Goal: Task Accomplishment & Management: Complete application form

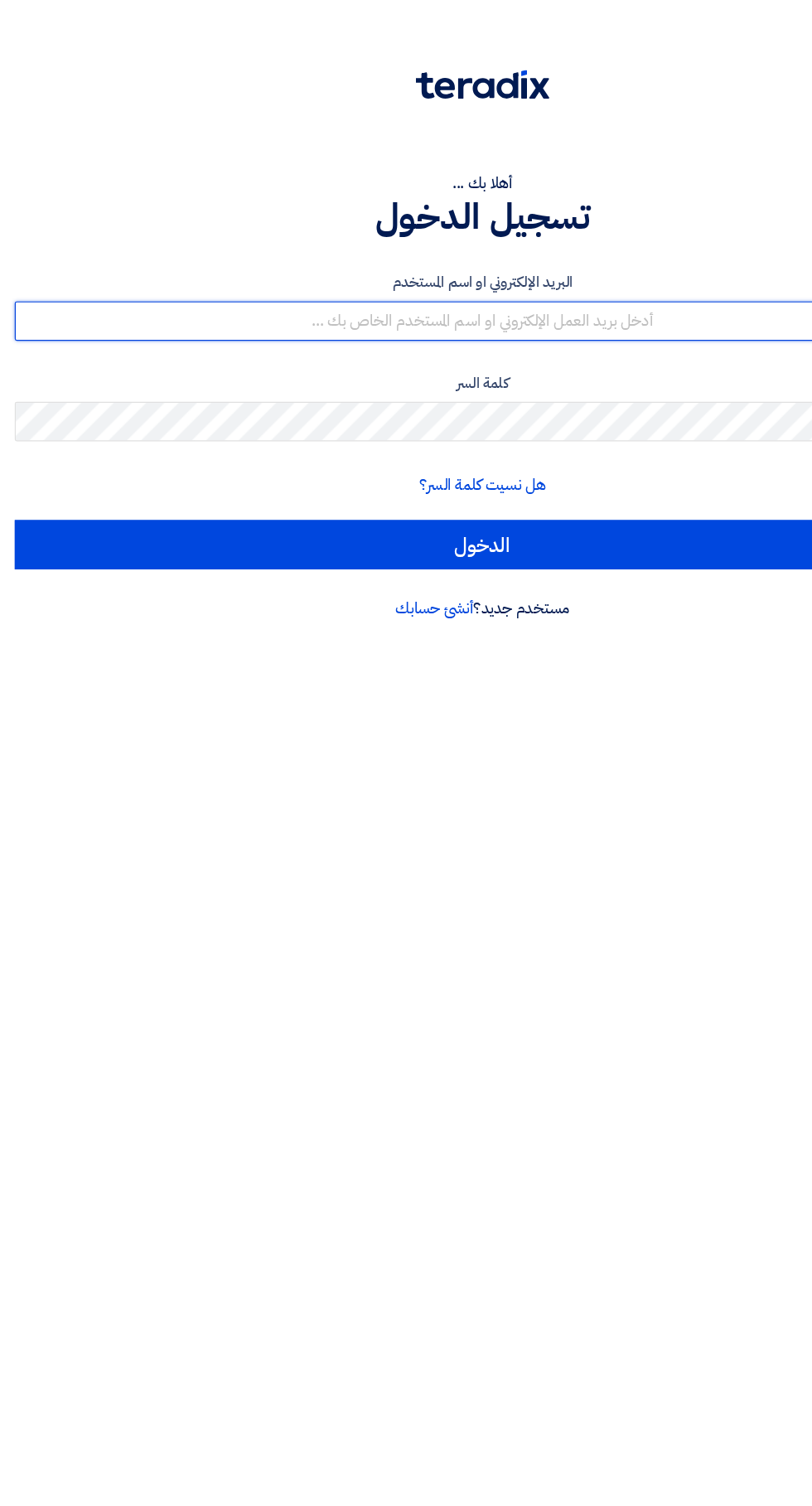
click at [252, 263] on input "text" at bounding box center [405, 270] width 787 height 33
type input "[EMAIL_ADDRESS][DOMAIN_NAME]"
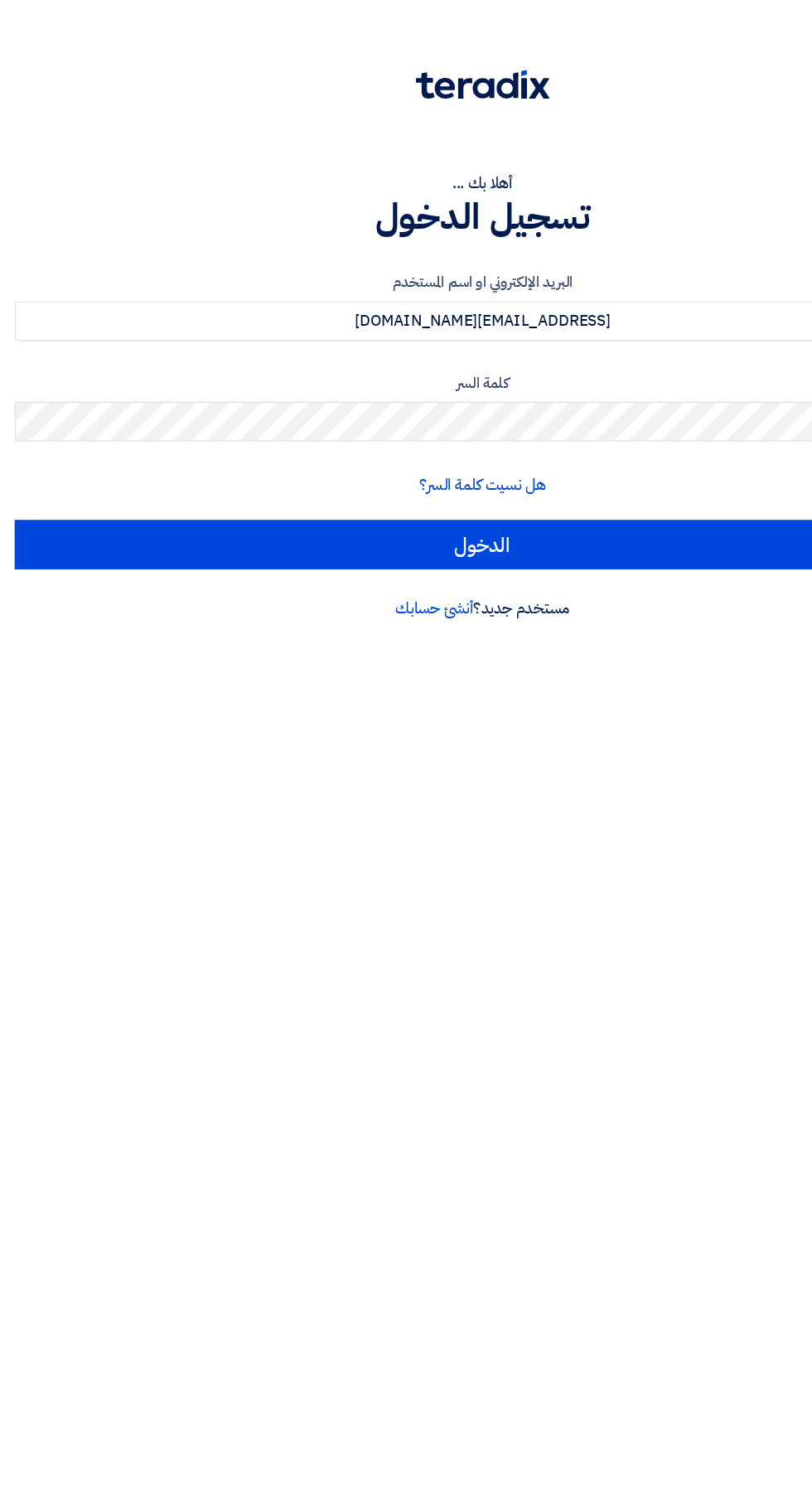
click at [12, 438] on input "الدخول" at bounding box center [405, 458] width 787 height 41
click at [215, 456] on input "الدخول" at bounding box center [405, 458] width 787 height 41
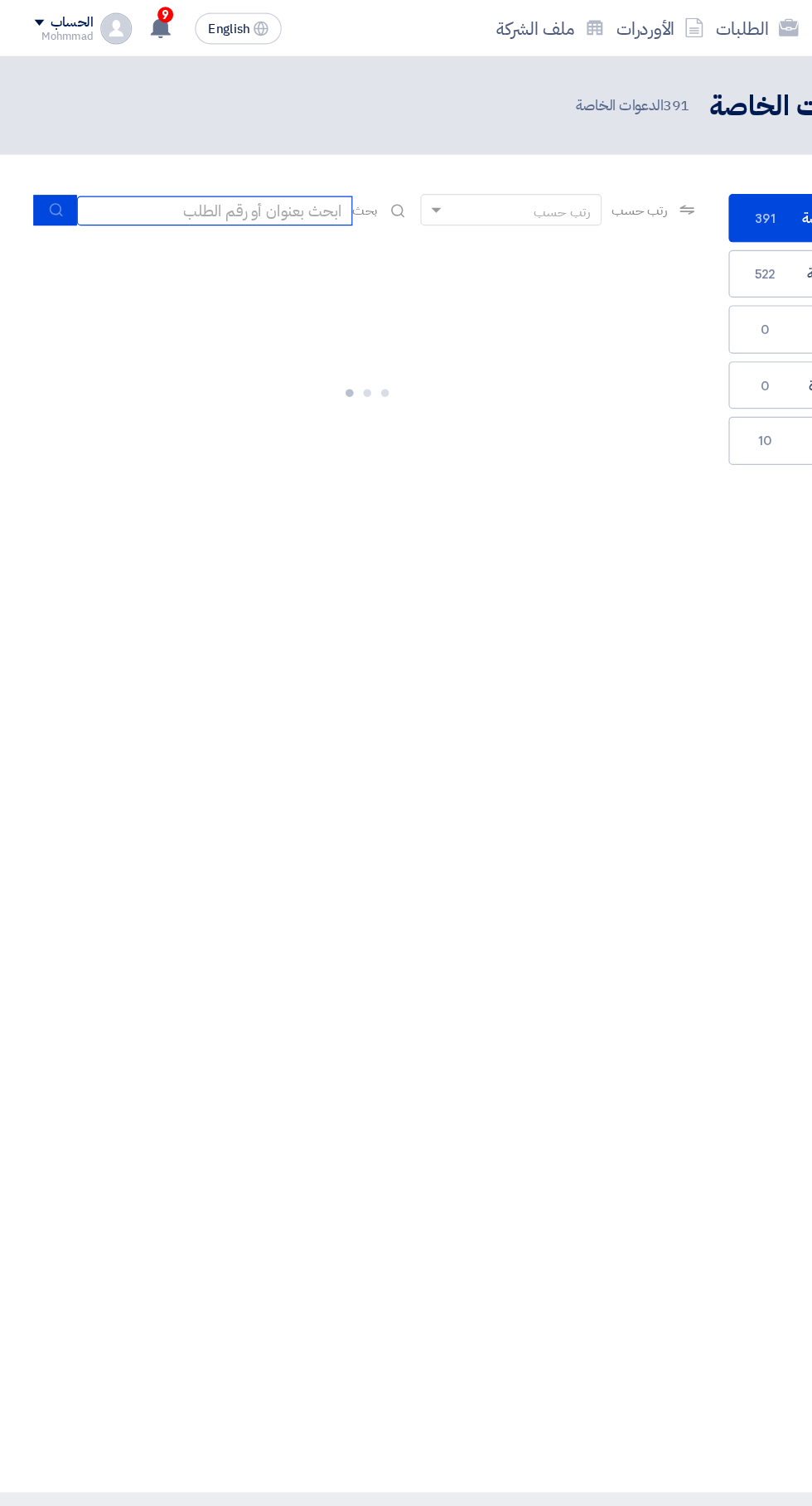
click at [153, 180] on input at bounding box center [180, 177] width 232 height 25
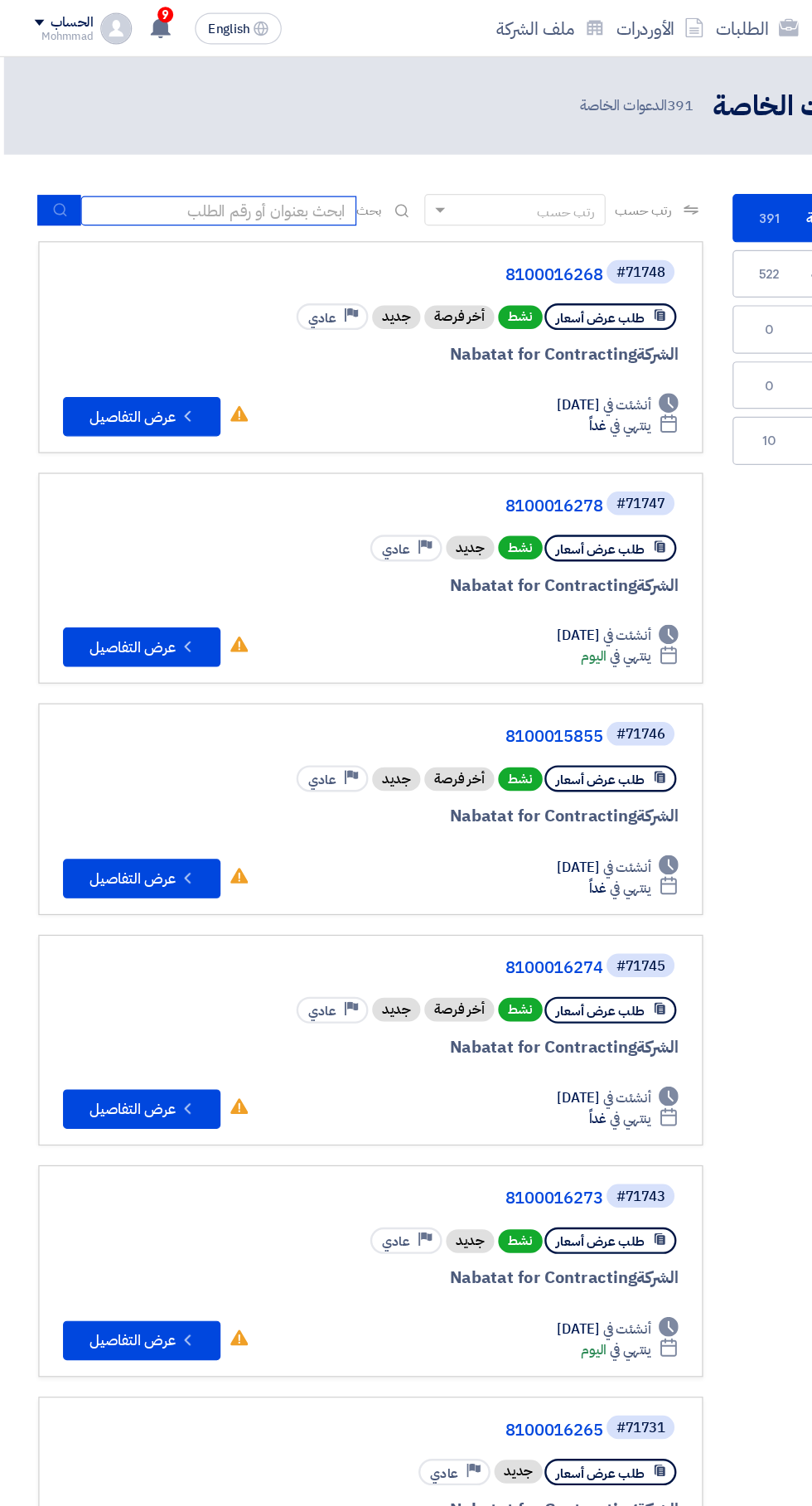
paste input "8100016243"
type input "8100016243"
click at [54, 178] on icon "submit" at bounding box center [51, 176] width 13 height 13
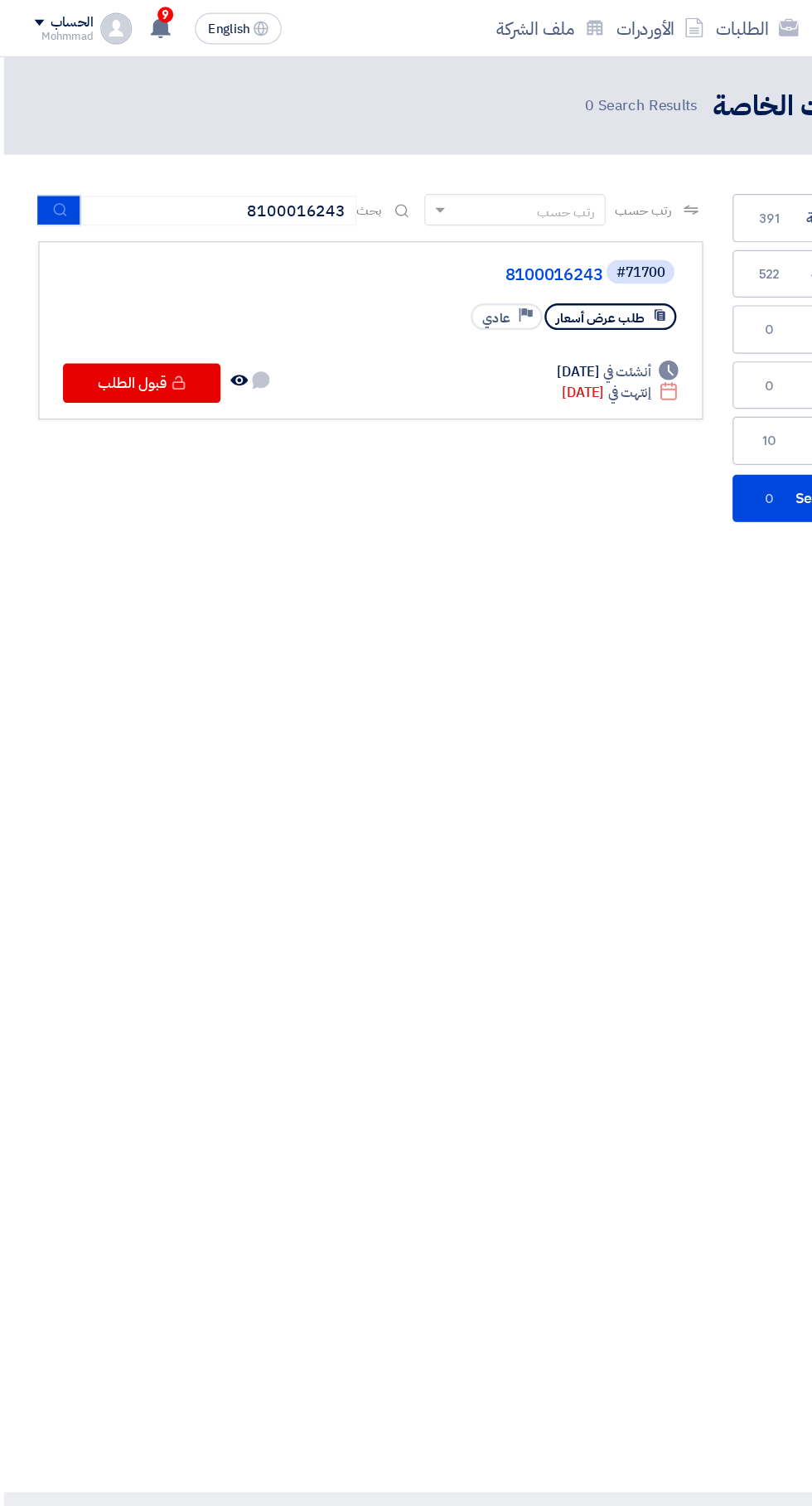
click at [472, 228] on link "8100016243" at bounding box center [342, 231] width 331 height 15
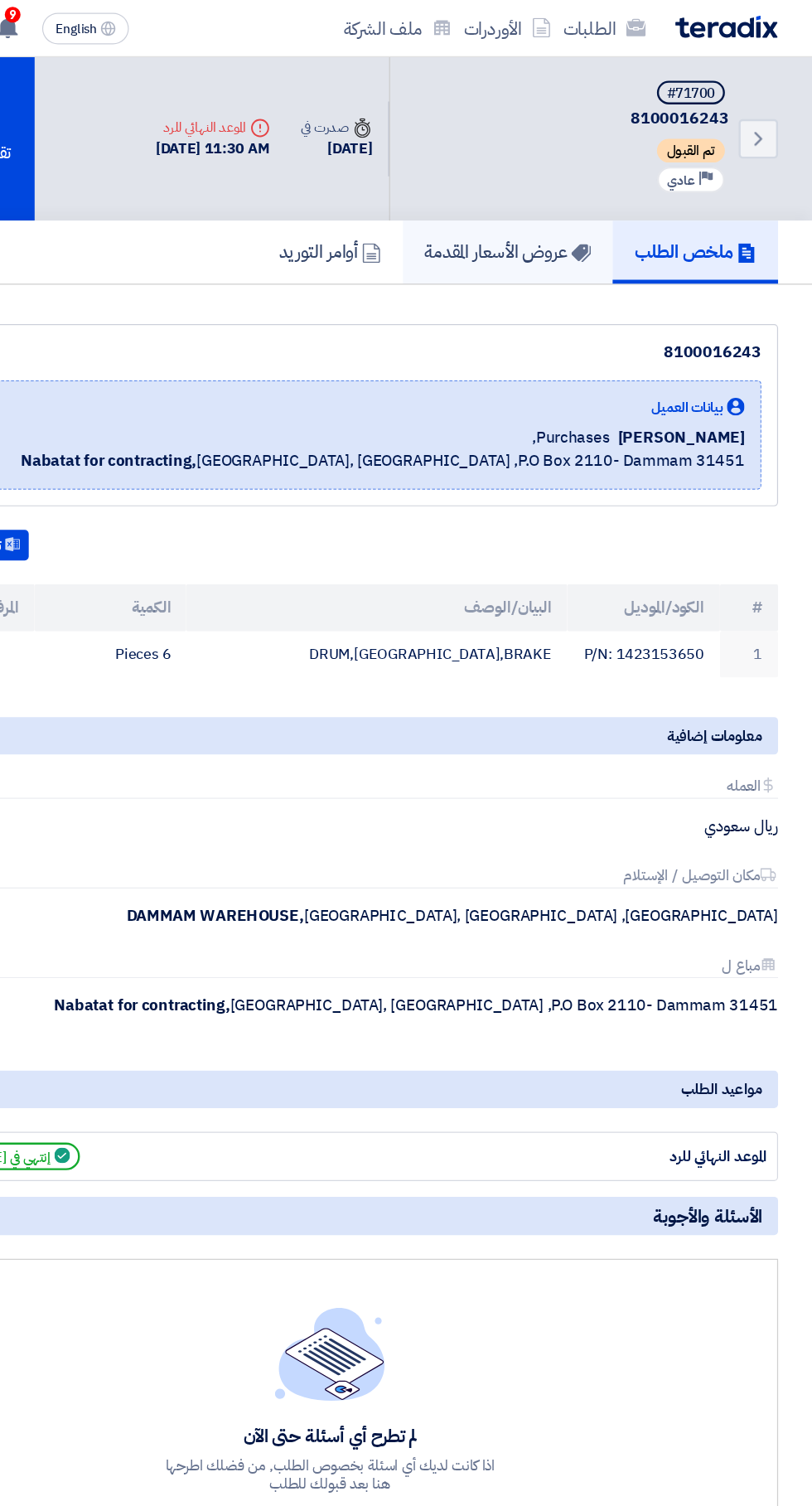
click at [558, 198] on link "عروض الأسعار المقدمة" at bounding box center [556, 213] width 177 height 53
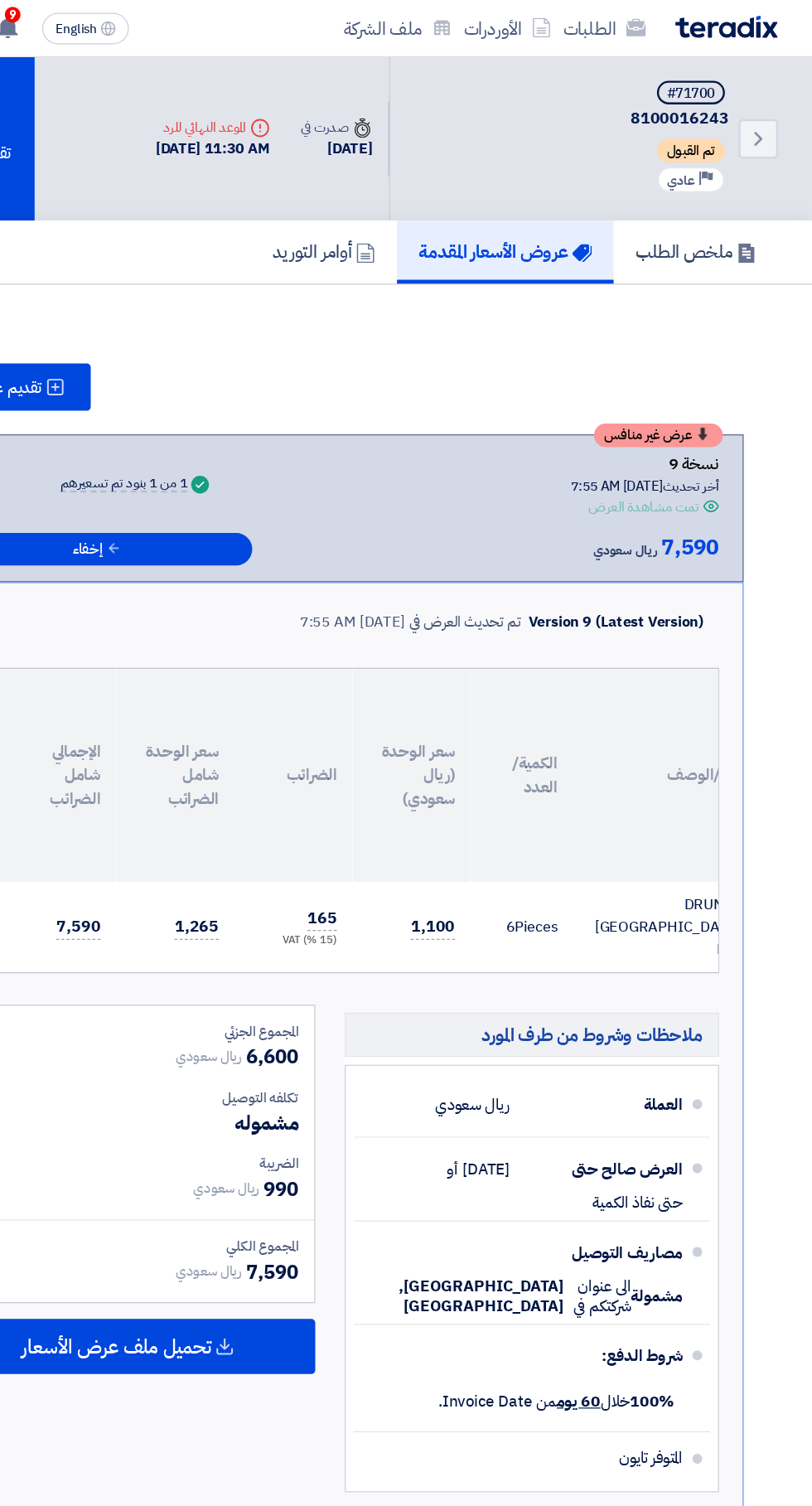
scroll to position [0, -194]
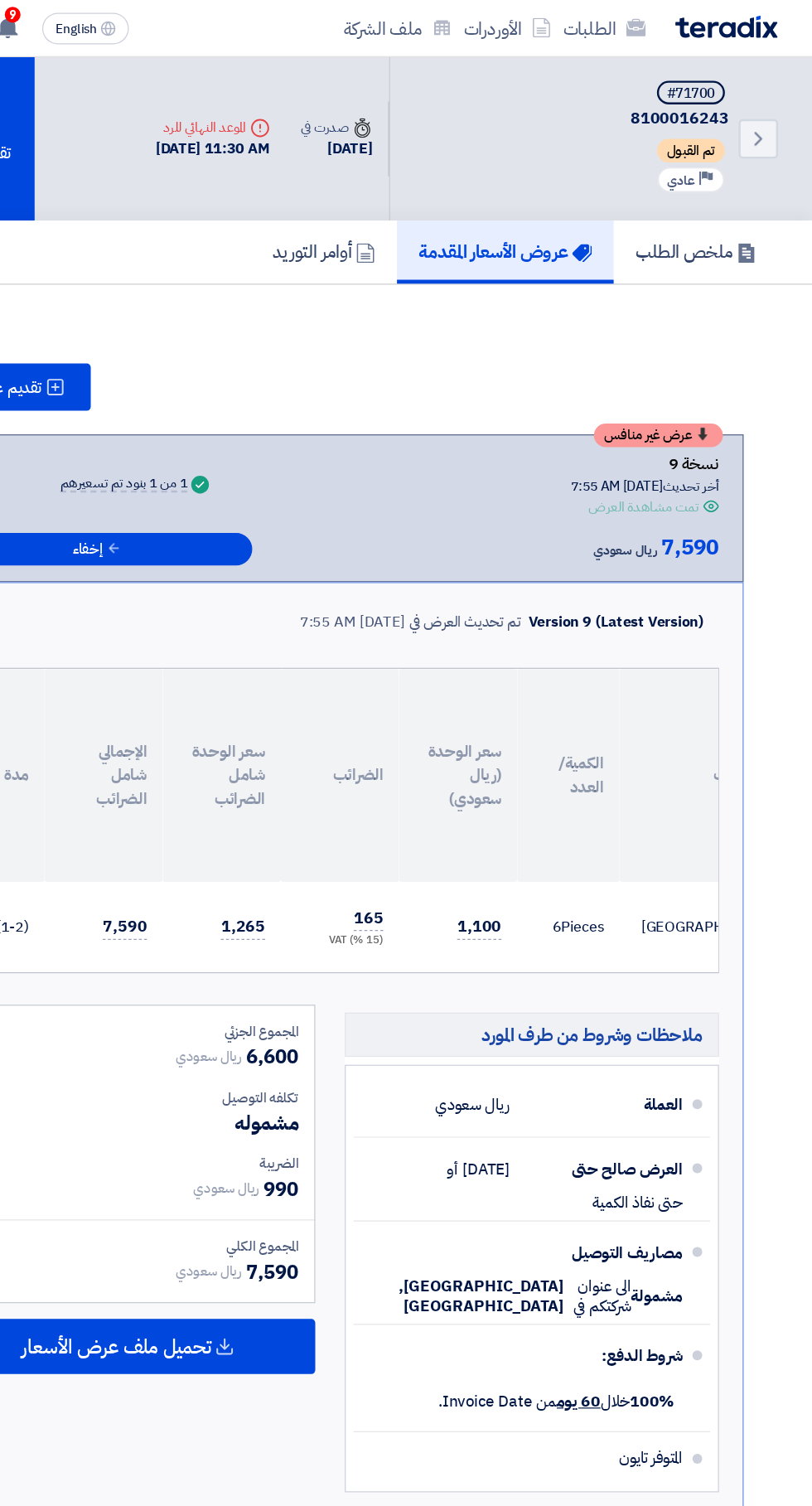
click at [697, 206] on h5 "ملخص الطلب" at bounding box center [713, 212] width 102 height 19
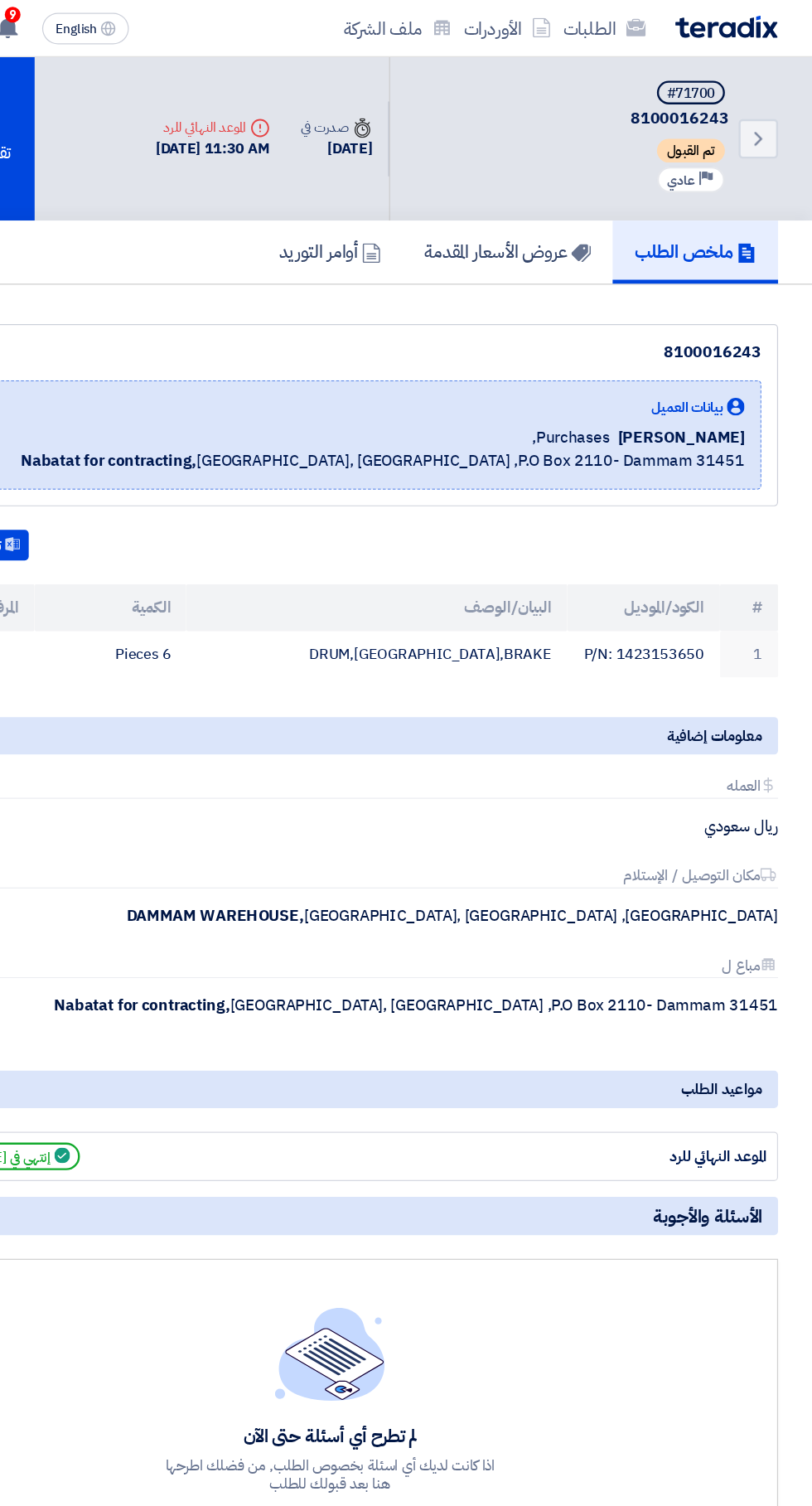
click at [572, 198] on link "عروض الأسعار المقدمة" at bounding box center [556, 213] width 177 height 53
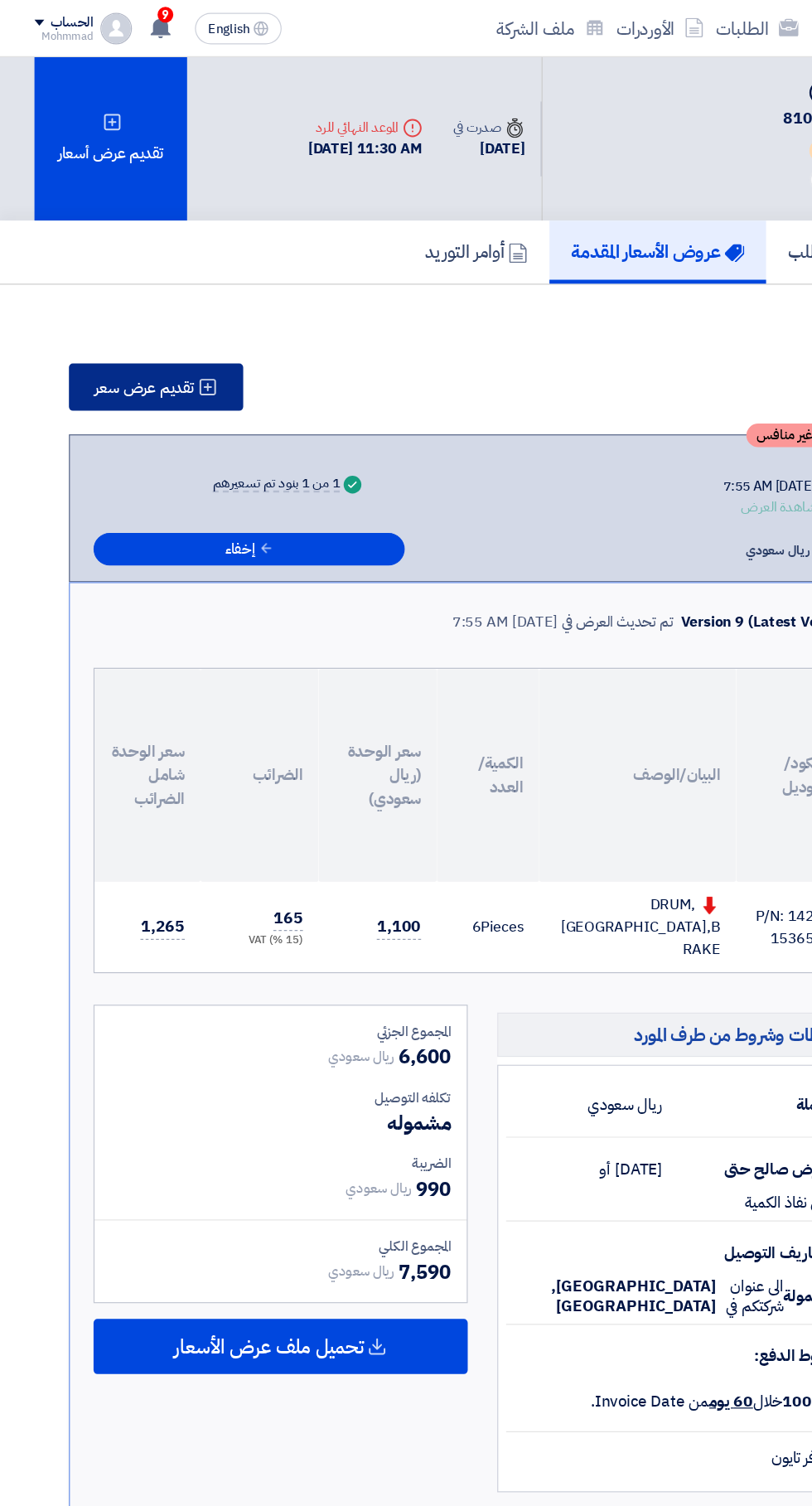
click at [136, 325] on span "تقديم عرض سعر" at bounding box center [121, 326] width 84 height 13
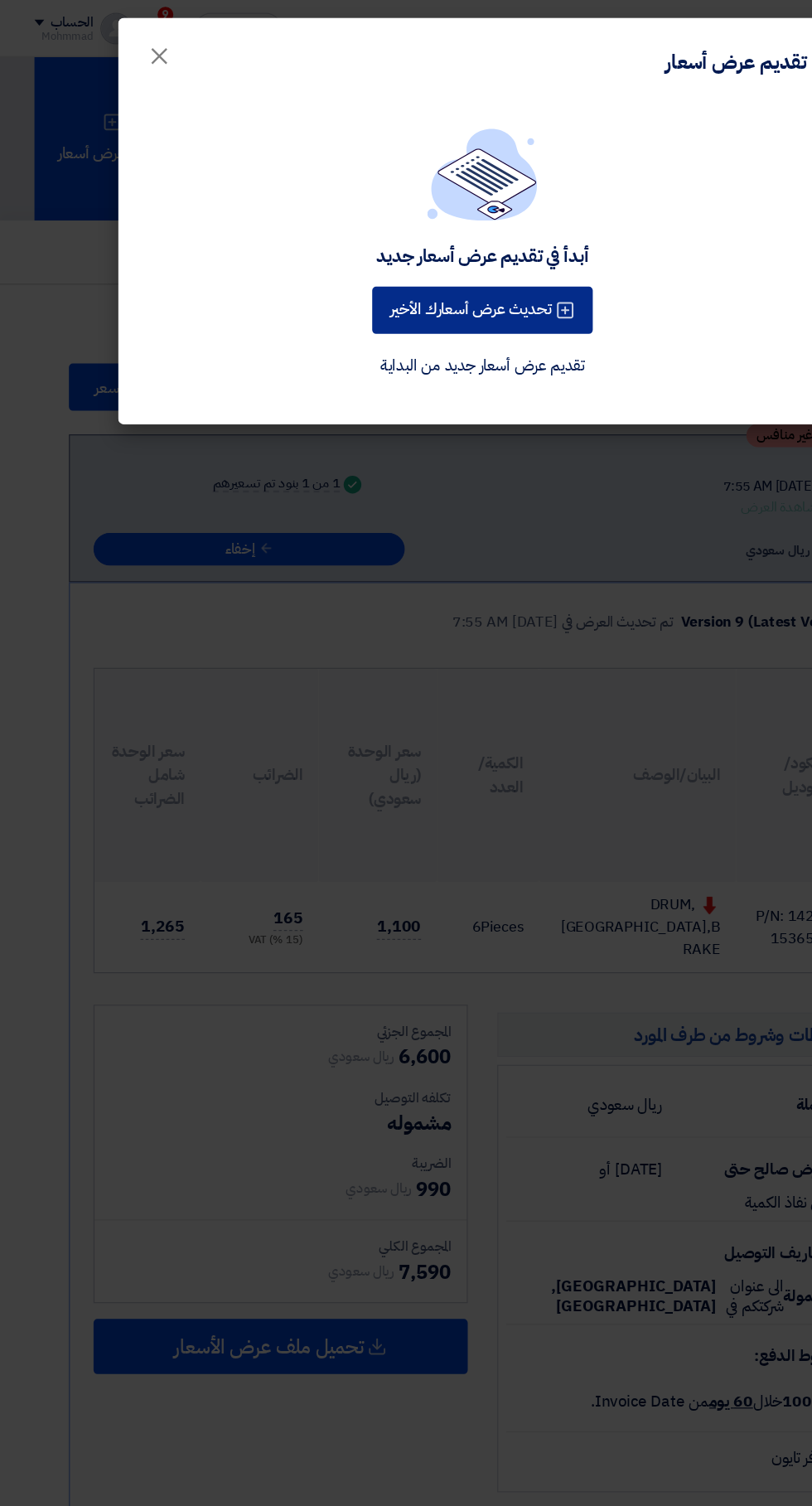
click at [394, 263] on button "تحديث عرض أسعارك الأخير" at bounding box center [406, 261] width 186 height 40
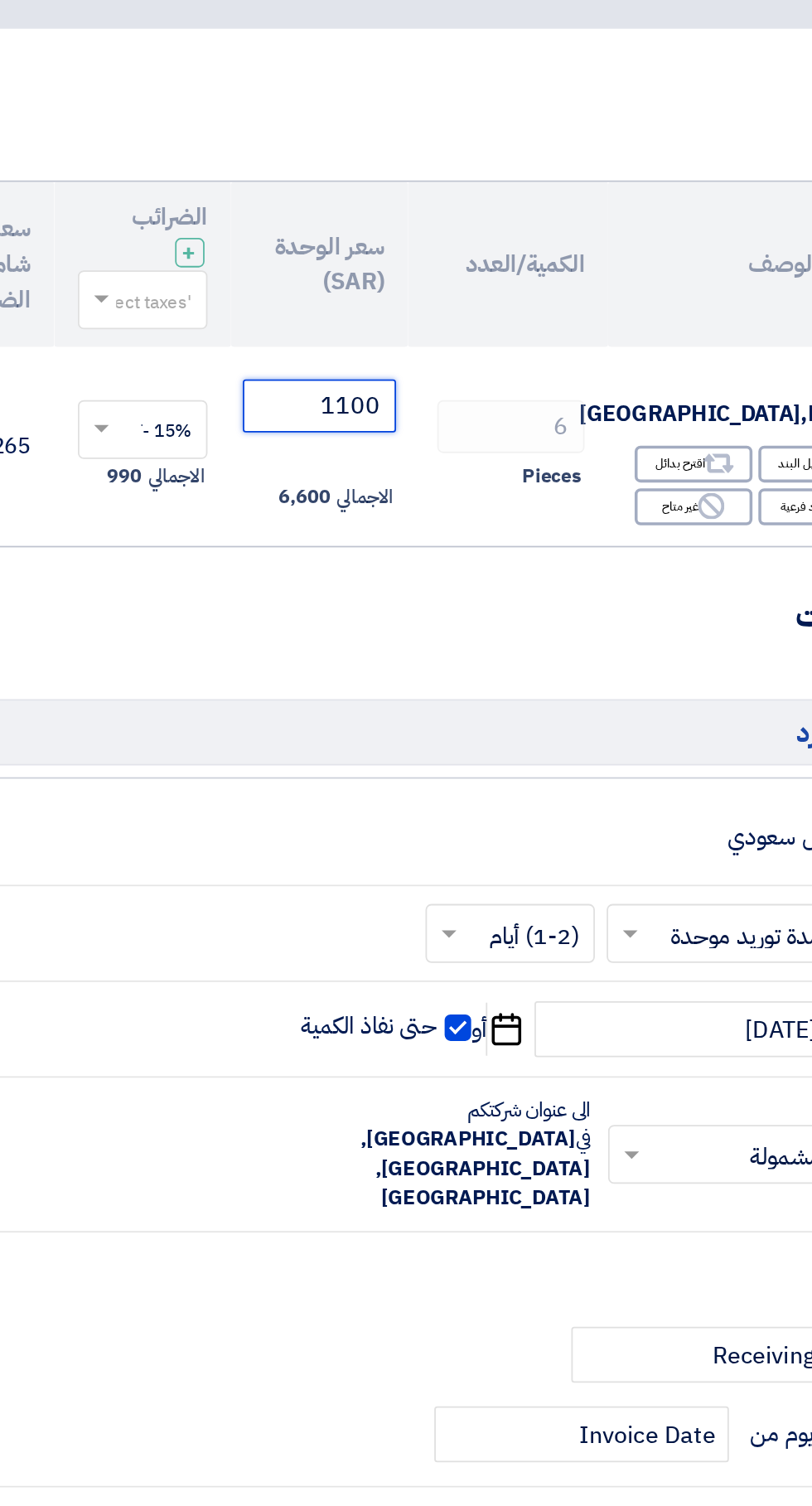
click at [306, 352] on input "1100" at bounding box center [315, 367] width 87 height 29
type input "1"
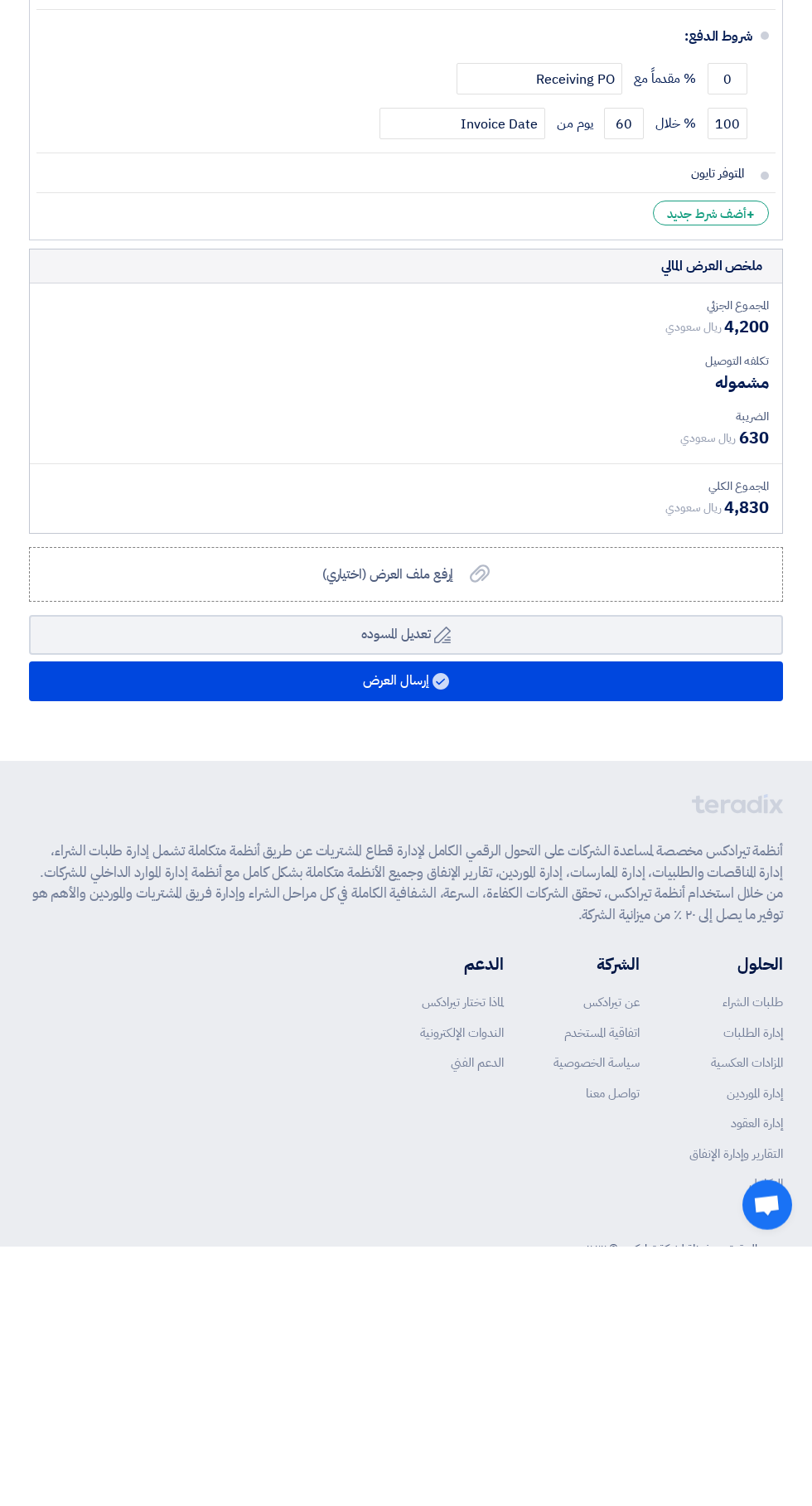
type input "700"
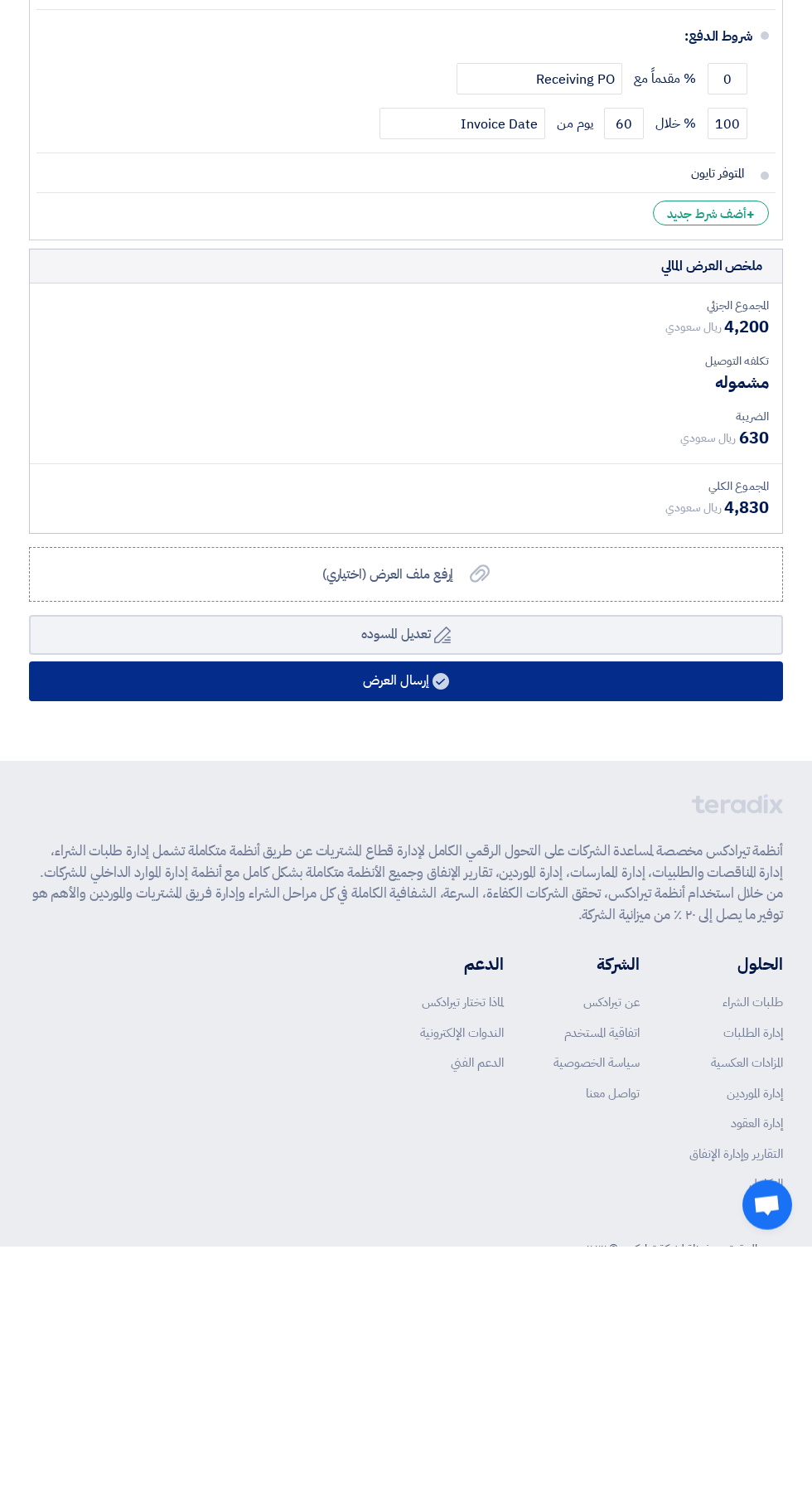
click at [597, 921] on button "إرسال العرض" at bounding box center [405, 940] width 754 height 40
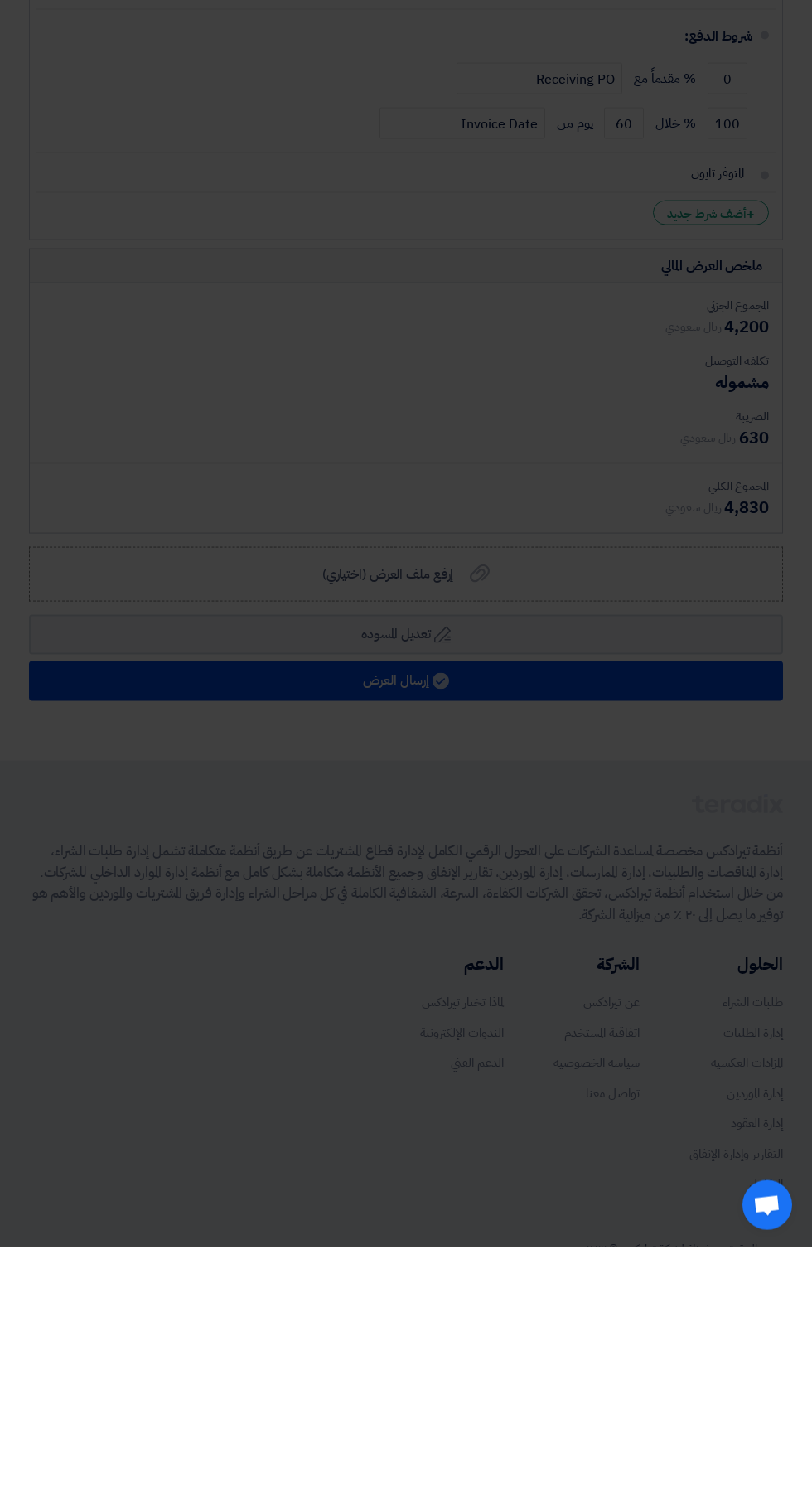
scroll to position [562, 0]
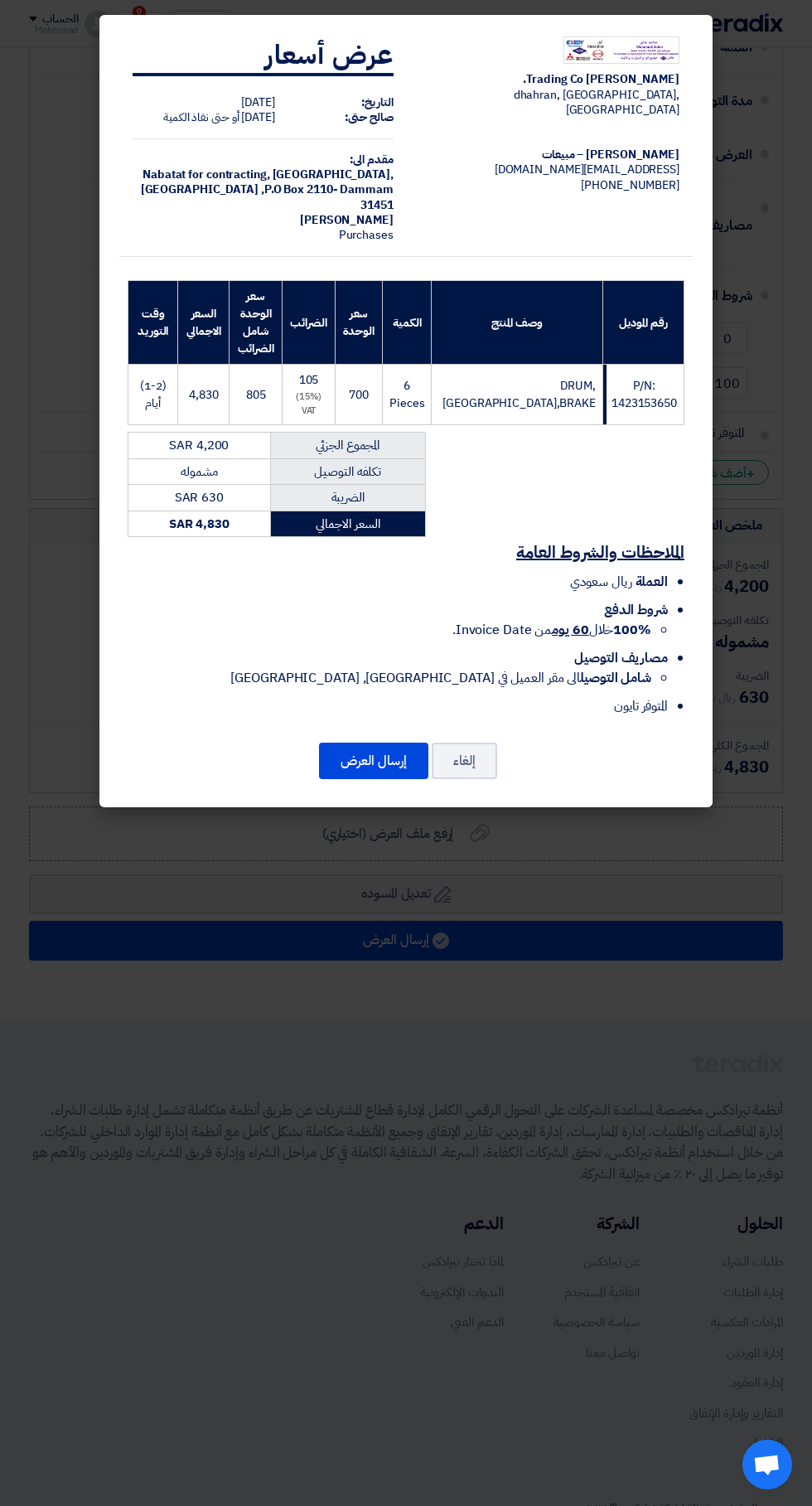
click at [390, 754] on button "إرسال العرض" at bounding box center [373, 761] width 110 height 37
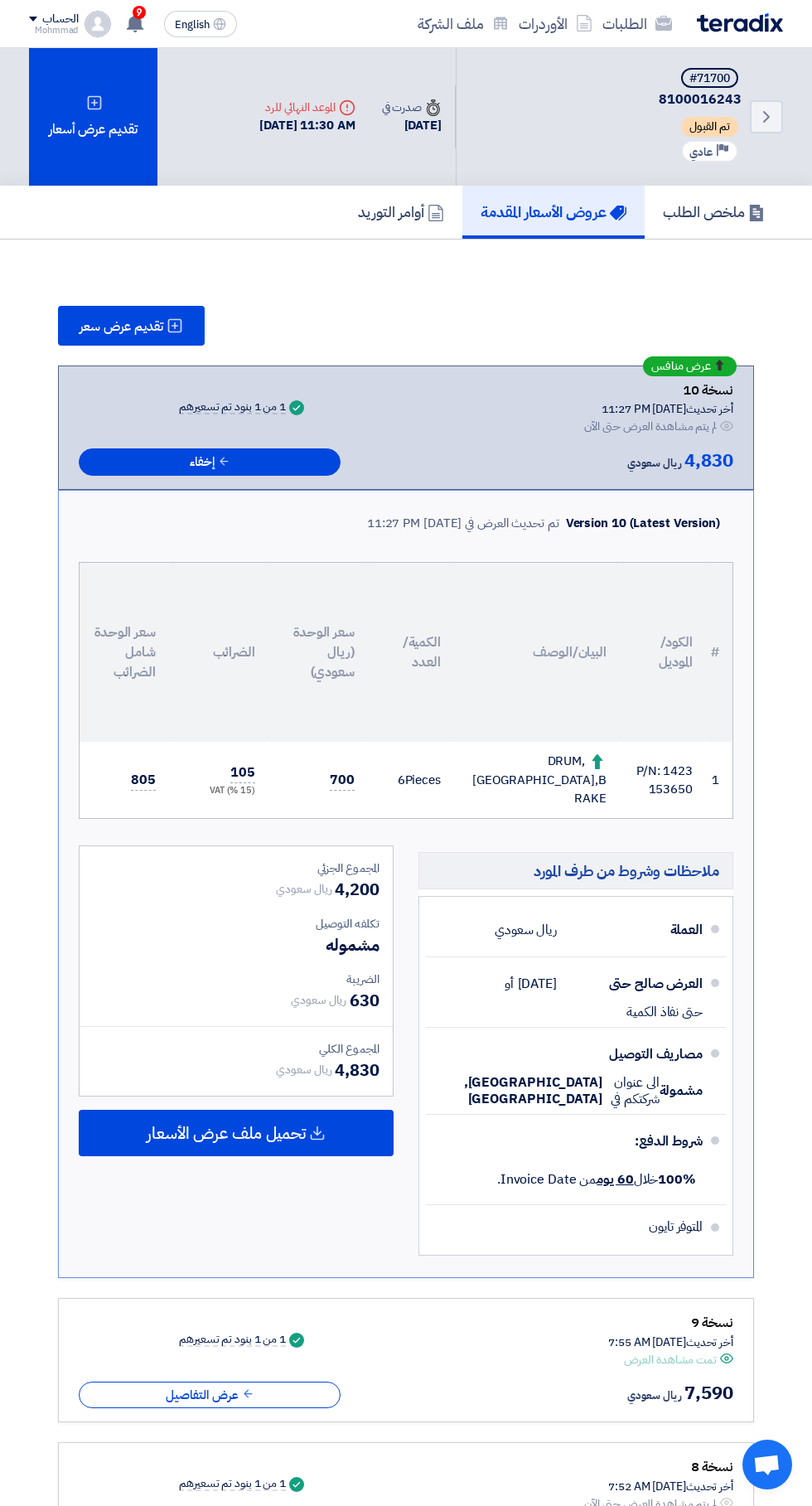
click at [92, 129] on div "تقديم عرض أسعار" at bounding box center [92, 116] width 128 height 137
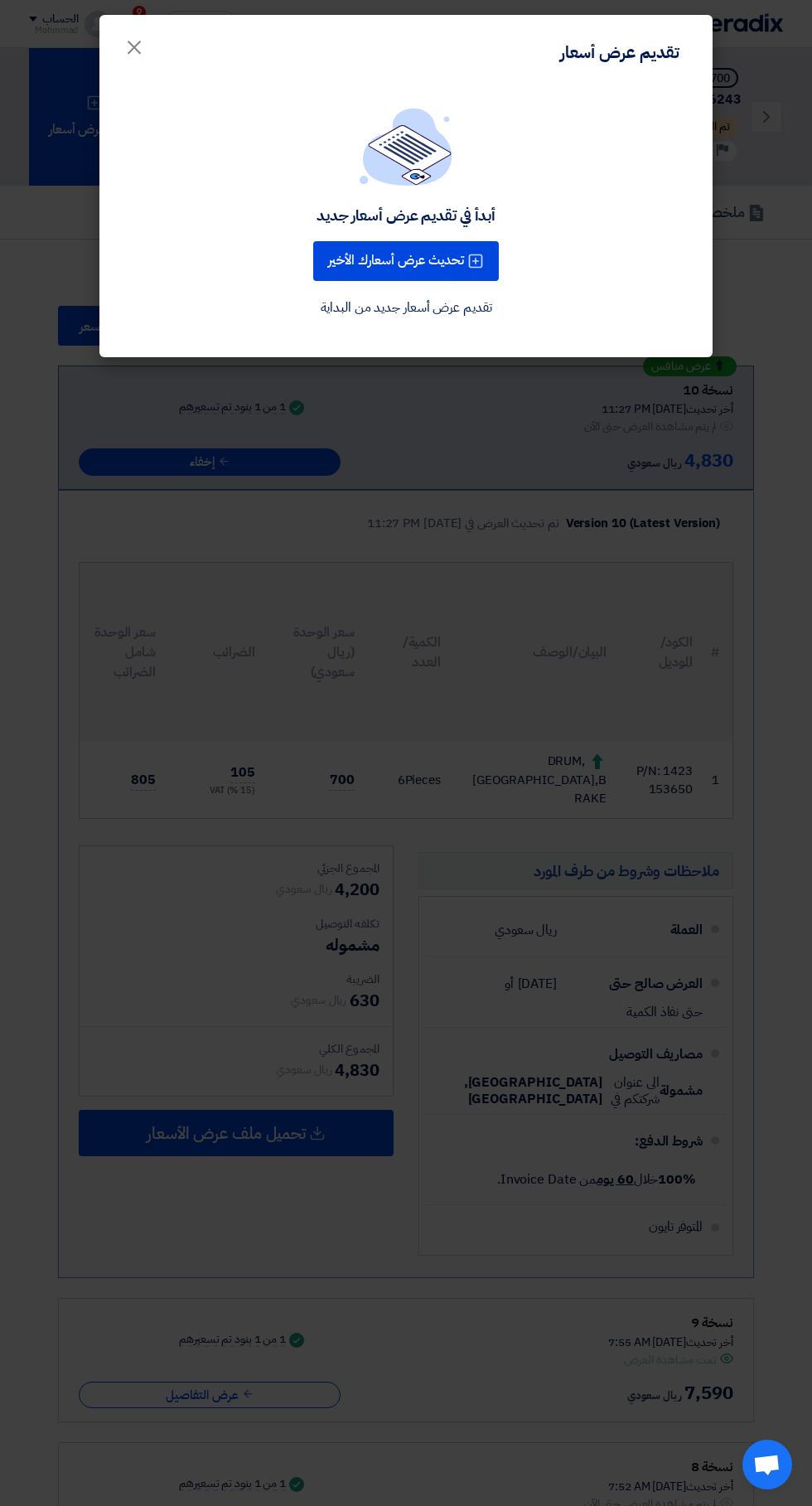
click at [477, 261] on use at bounding box center [475, 261] width 14 height 14
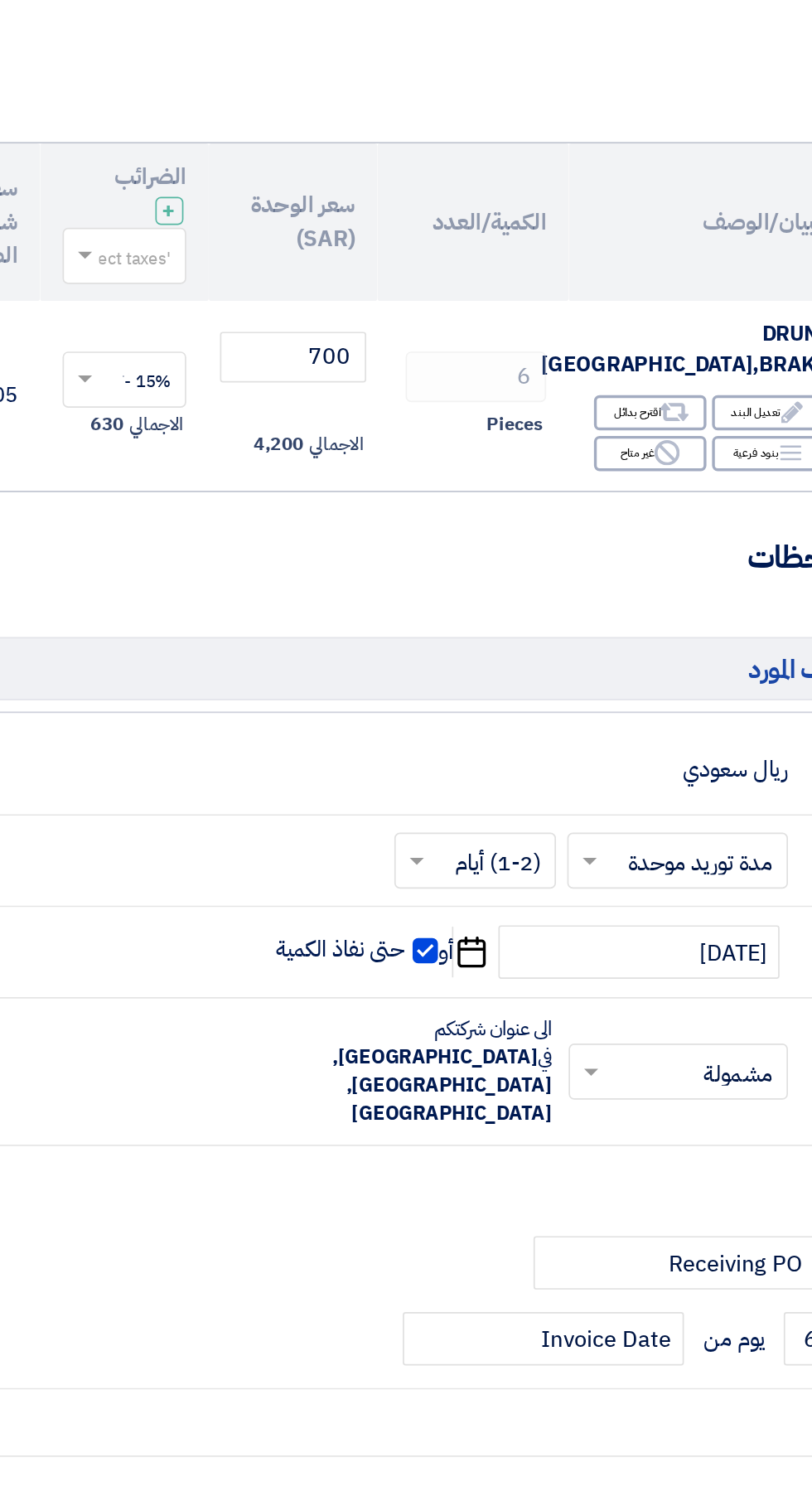
scroll to position [4, 0]
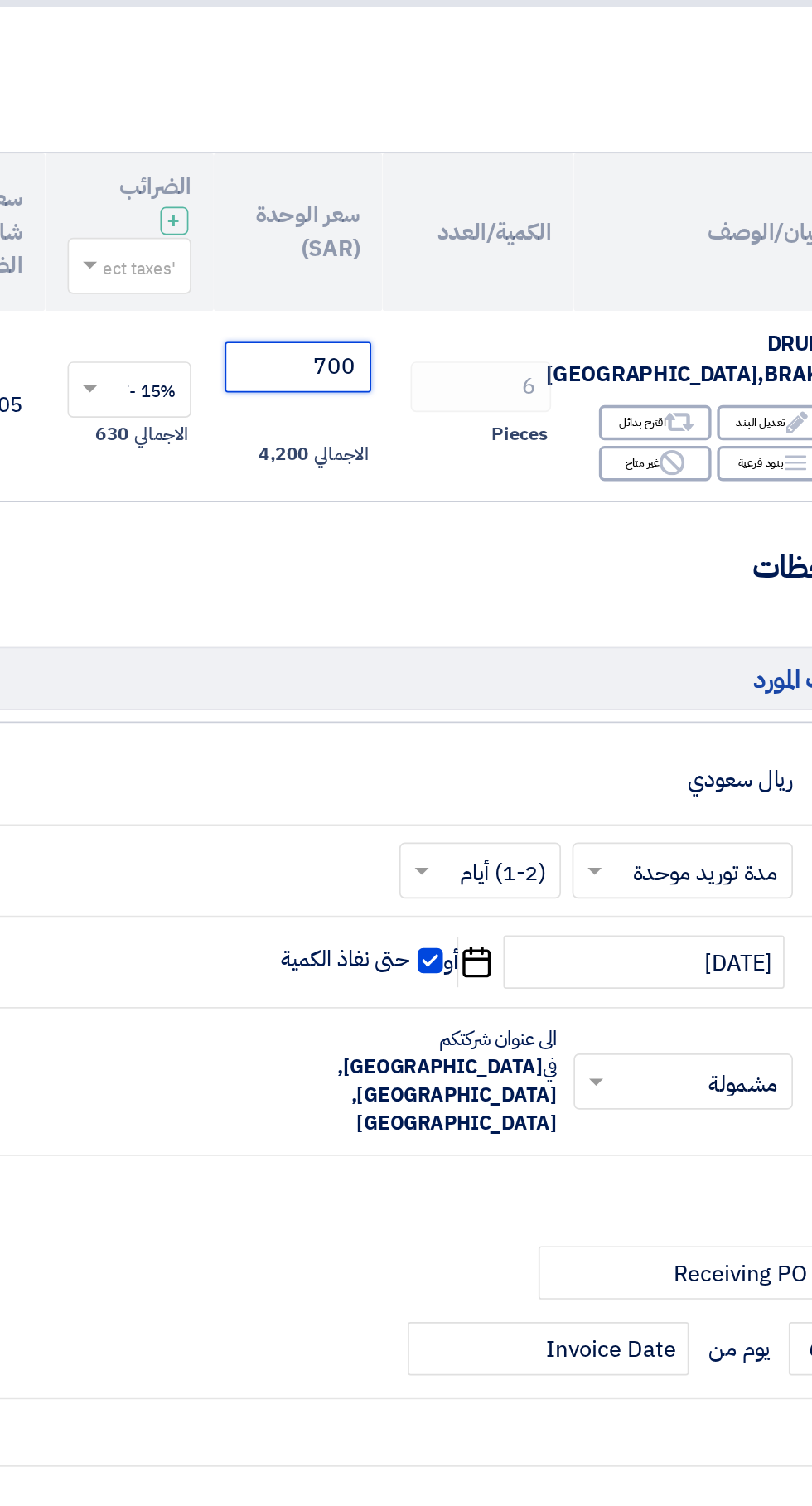
click at [308, 351] on input "700" at bounding box center [315, 363] width 87 height 29
type input "7"
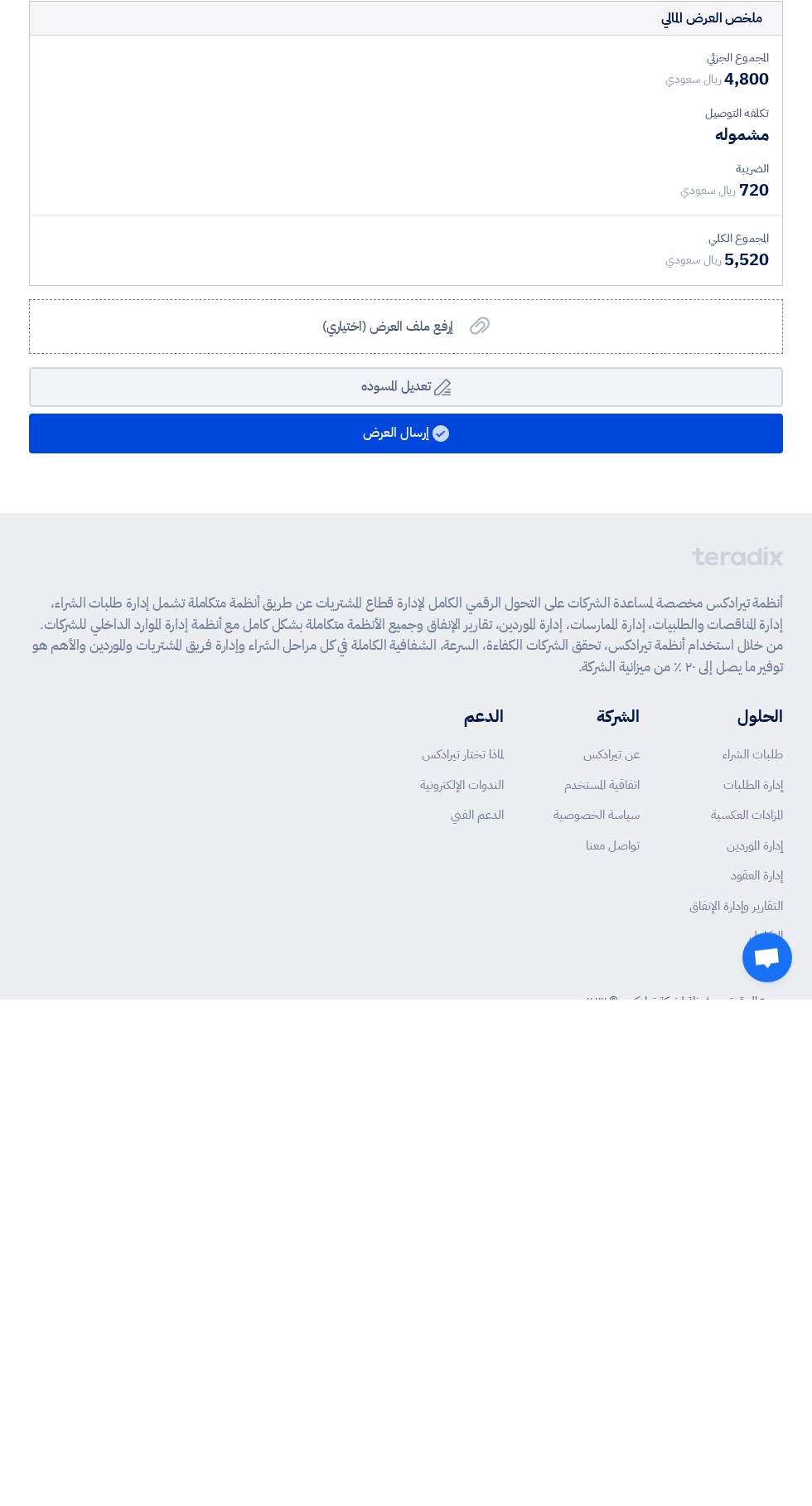
scroll to position [562, 0]
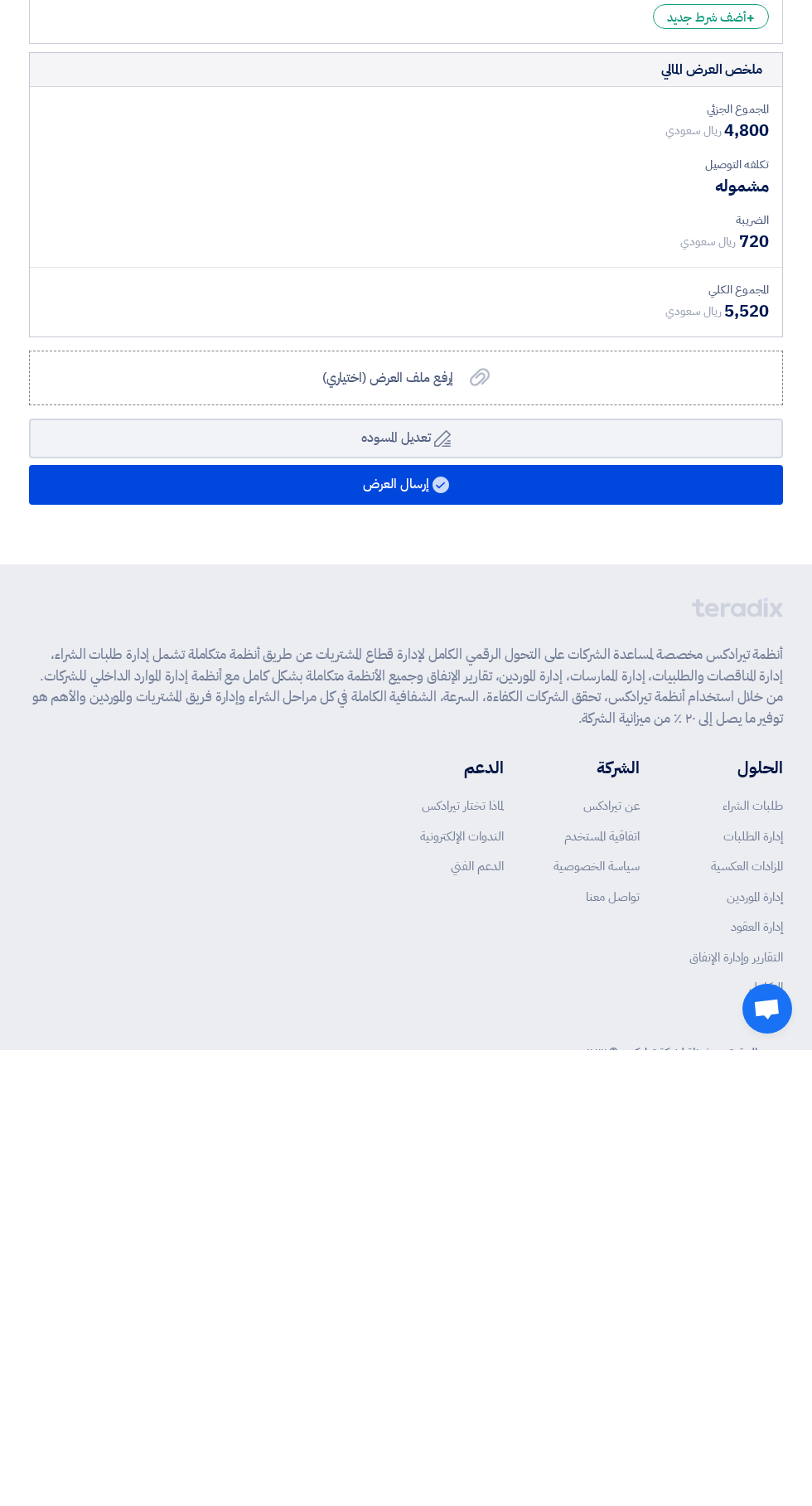
type input "800"
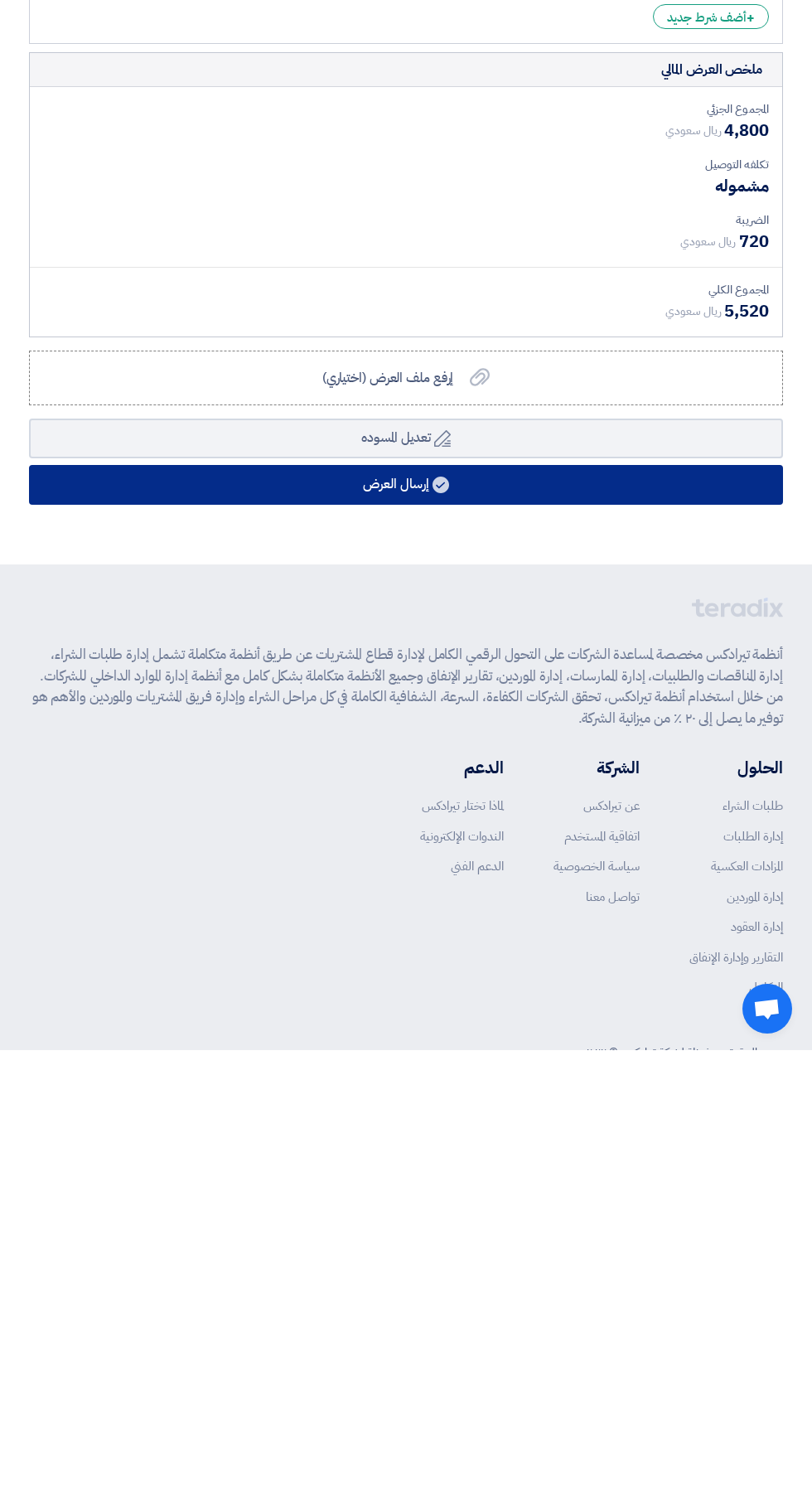
click at [573, 921] on button "إرسال العرض" at bounding box center [405, 940] width 754 height 40
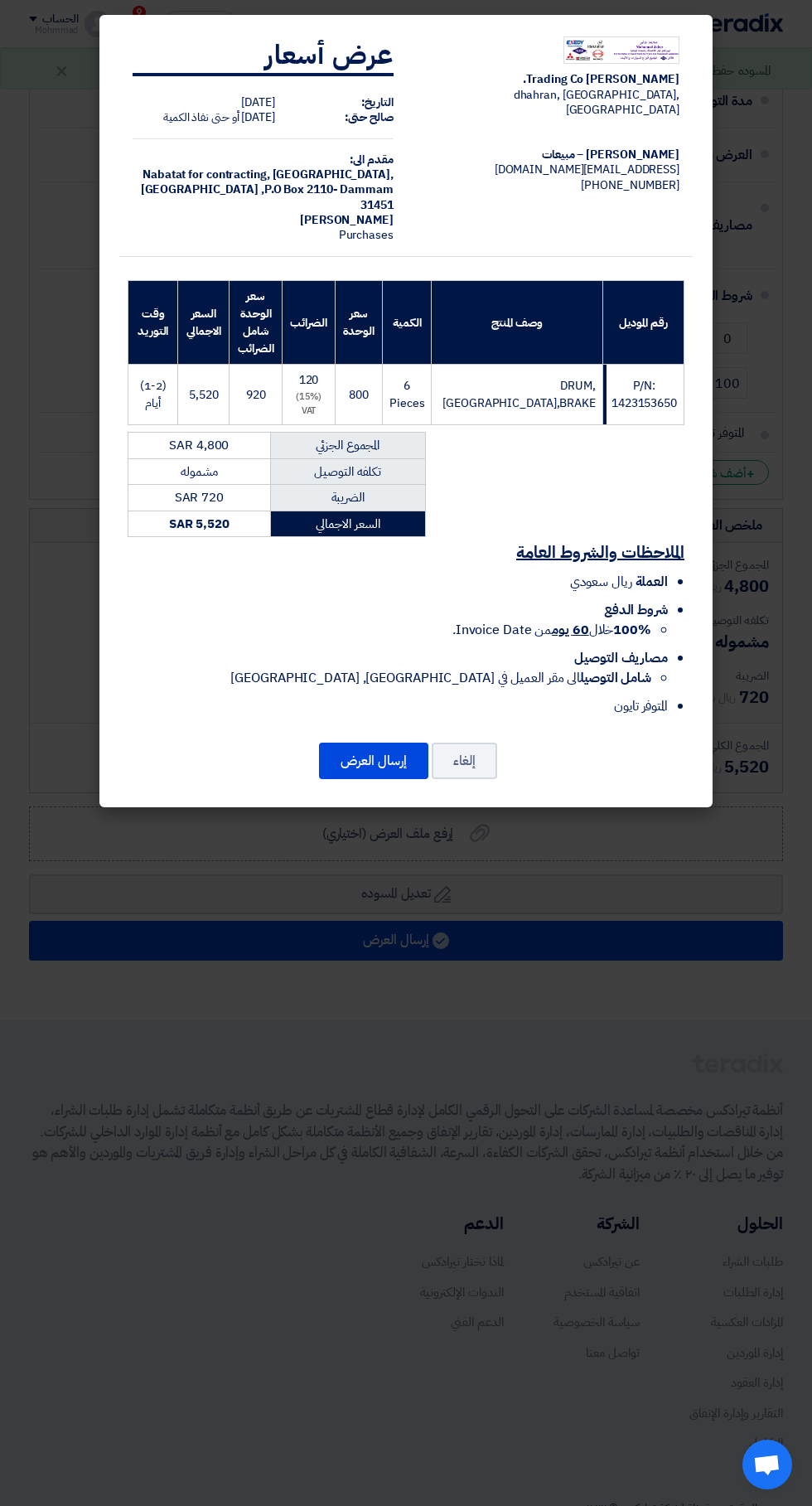
click at [389, 750] on button "إرسال العرض" at bounding box center [373, 761] width 110 height 37
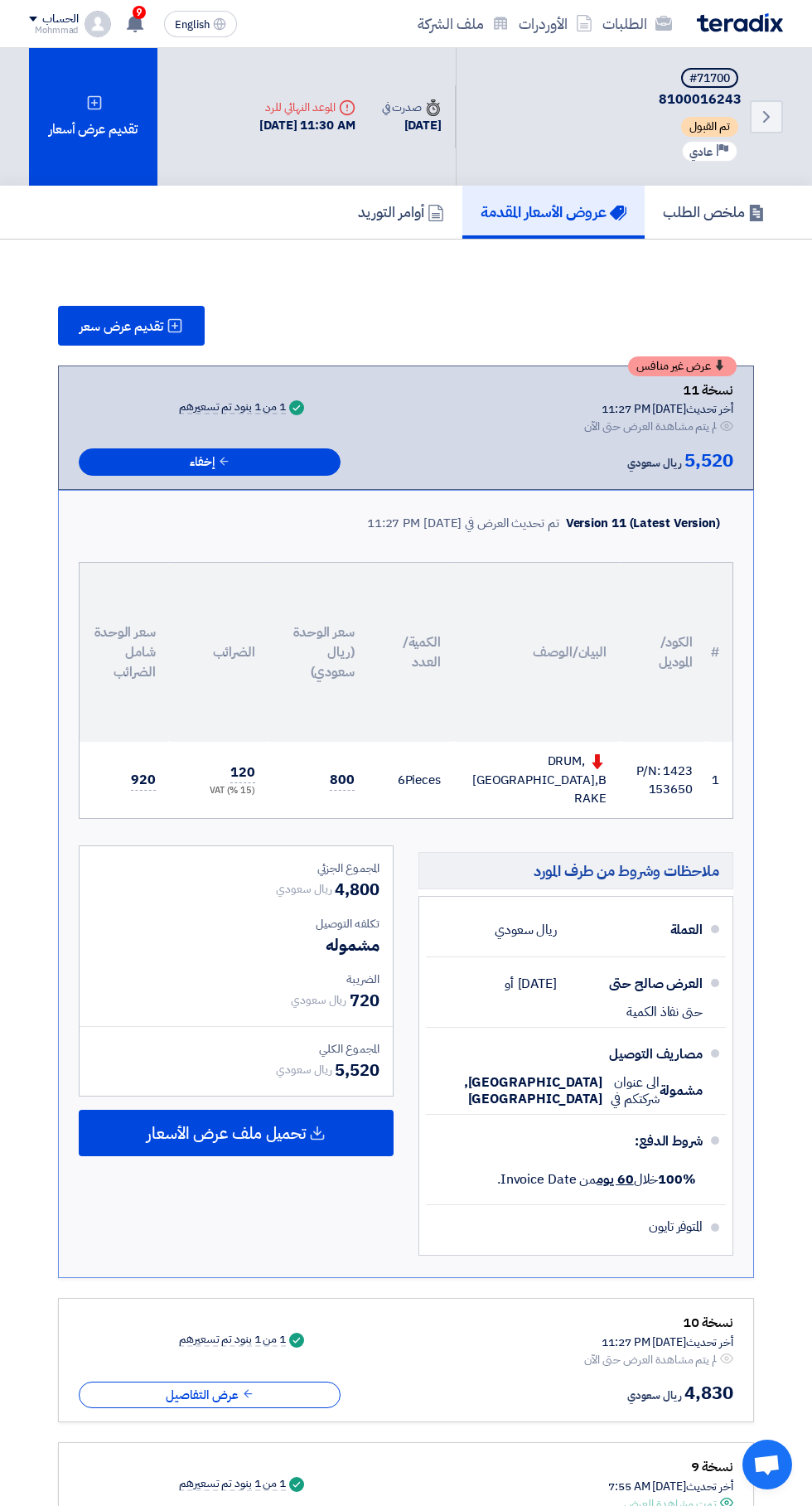
click at [111, 134] on div "تقديم عرض أسعار" at bounding box center [92, 116] width 128 height 137
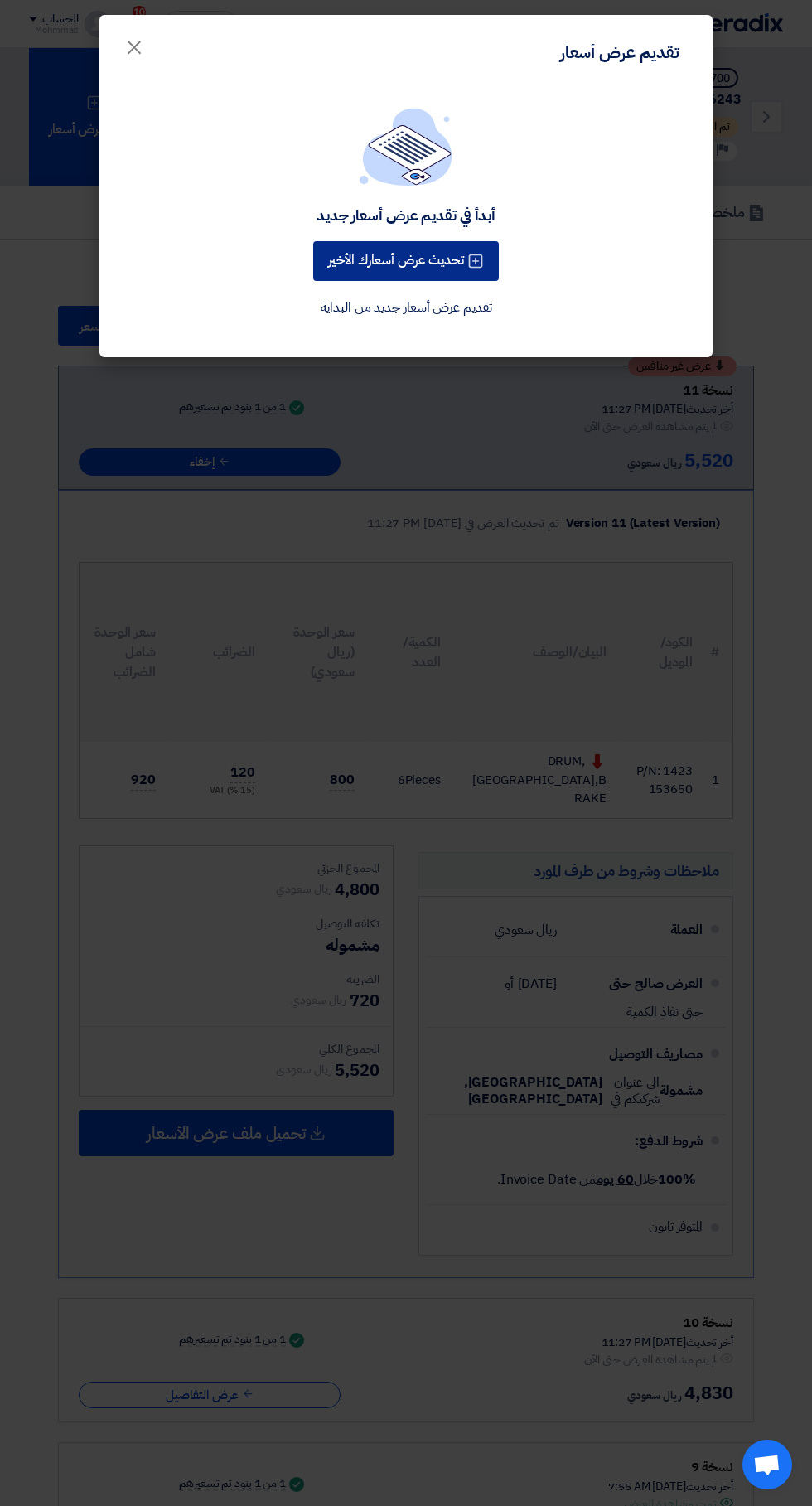
click at [459, 245] on button "تحديث عرض أسعارك الأخير" at bounding box center [406, 261] width 186 height 40
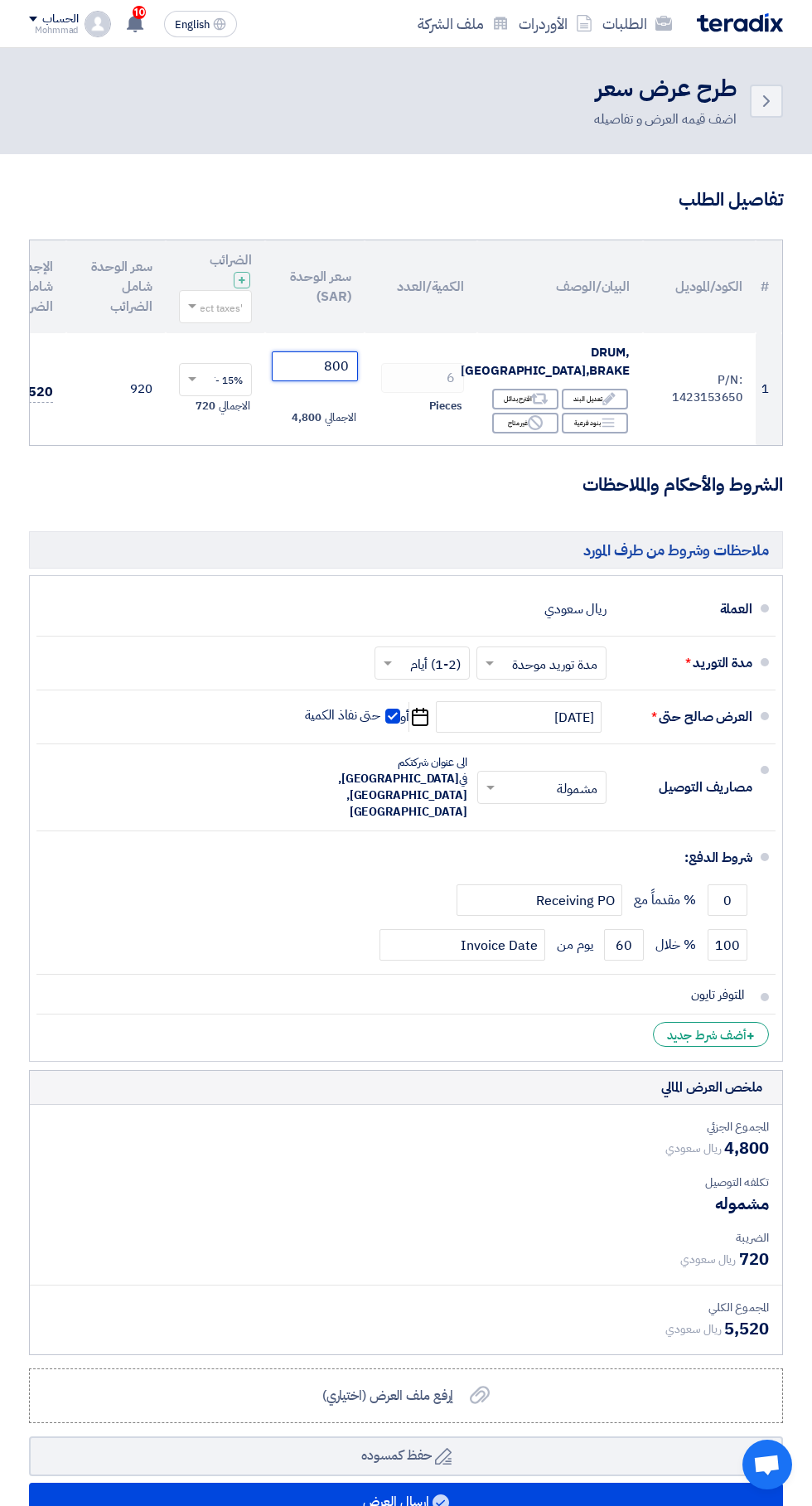
click at [317, 361] on input "800" at bounding box center [315, 367] width 87 height 29
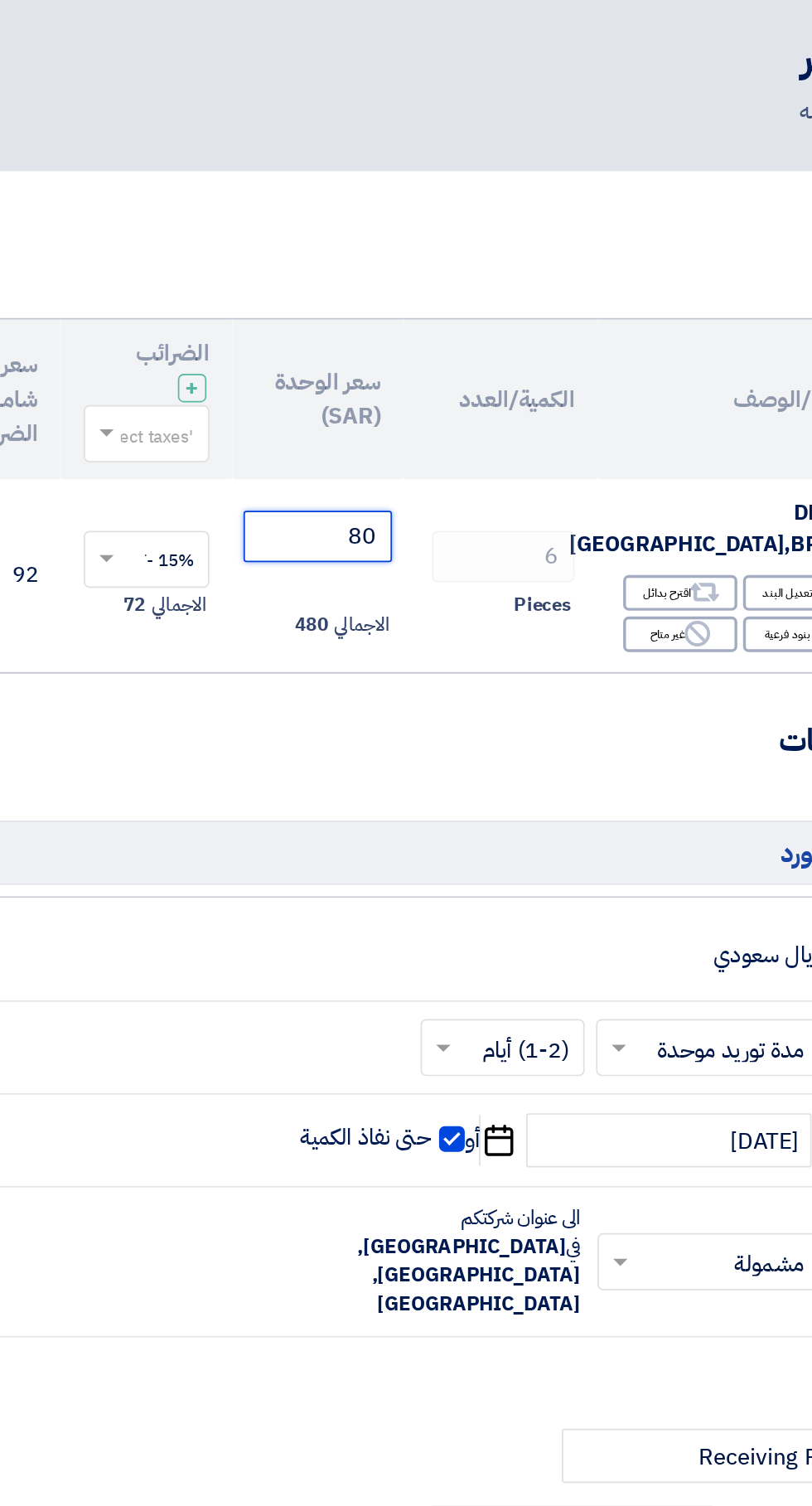
type input "8"
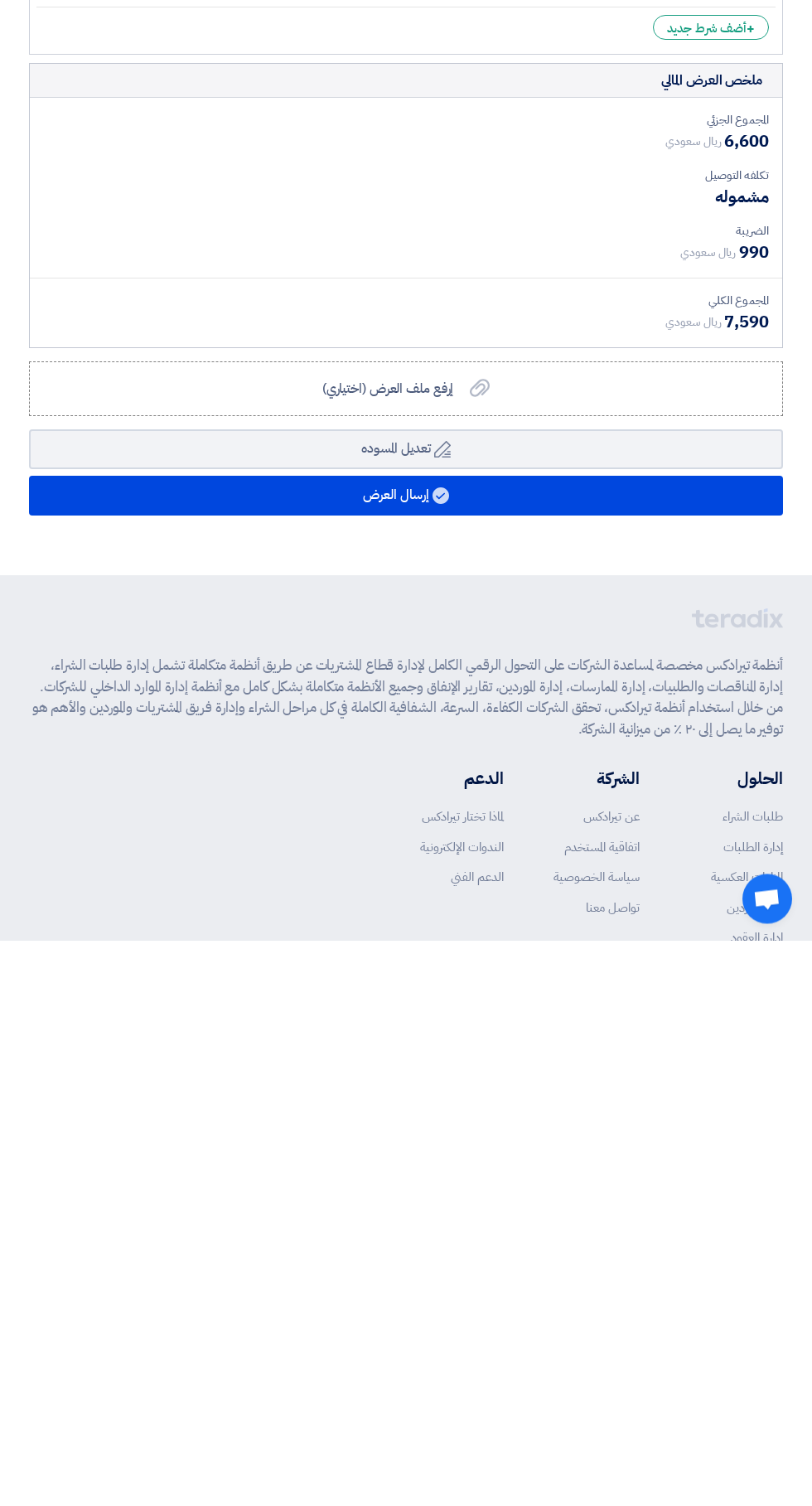
type input "1100"
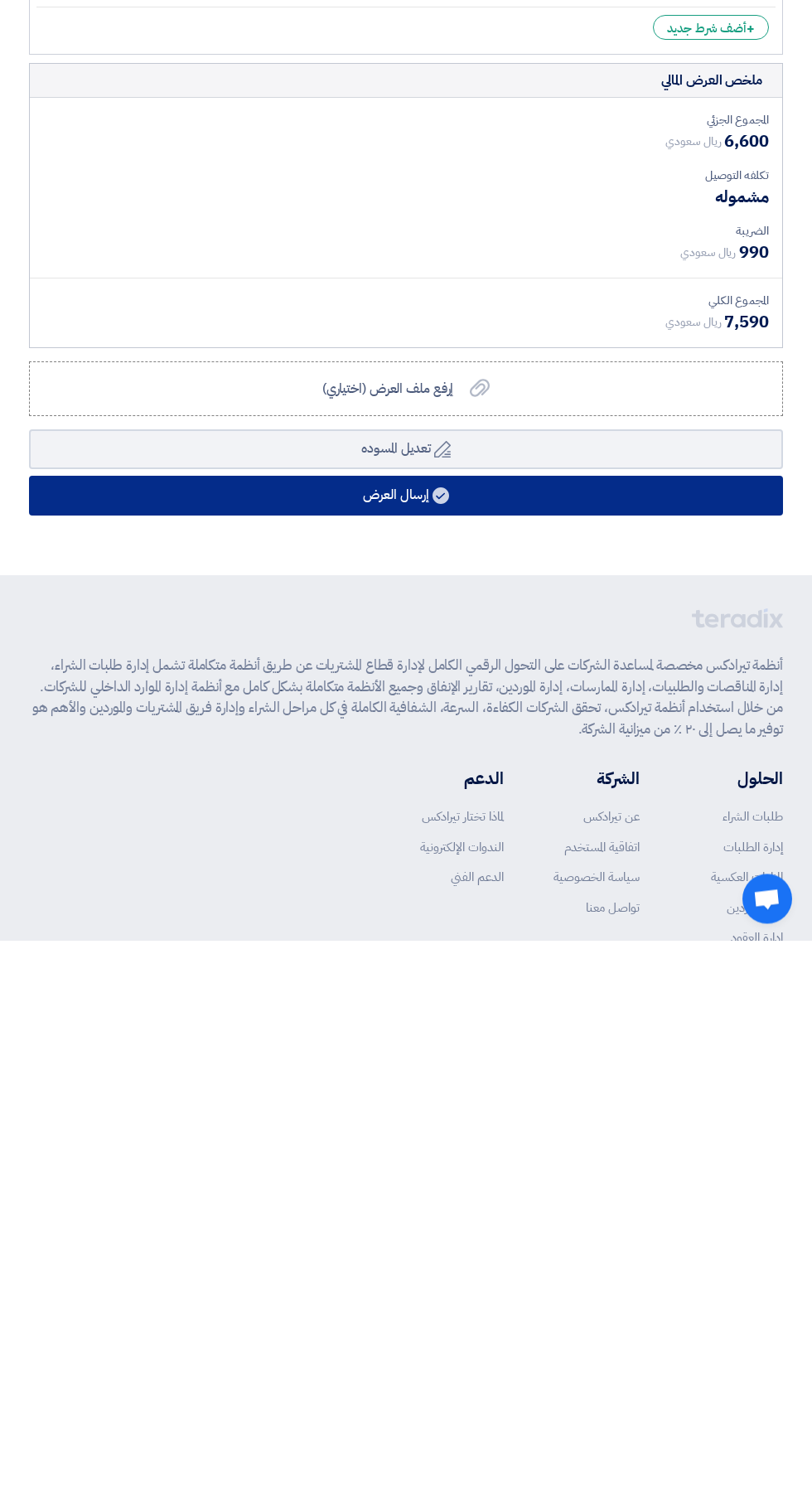
click at [558, 1042] on button "إرسال العرض" at bounding box center [405, 1061] width 754 height 40
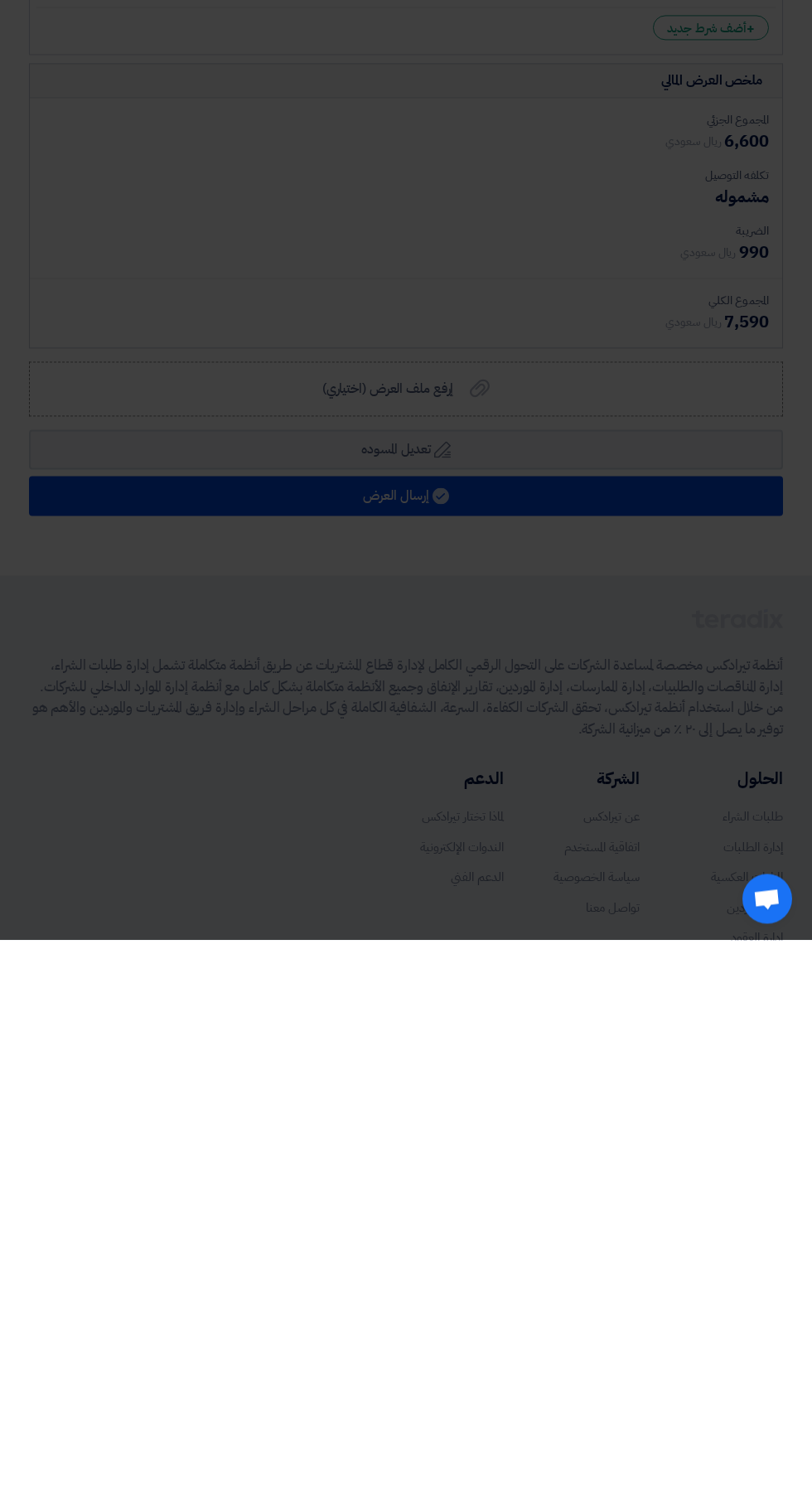
scroll to position [441, 0]
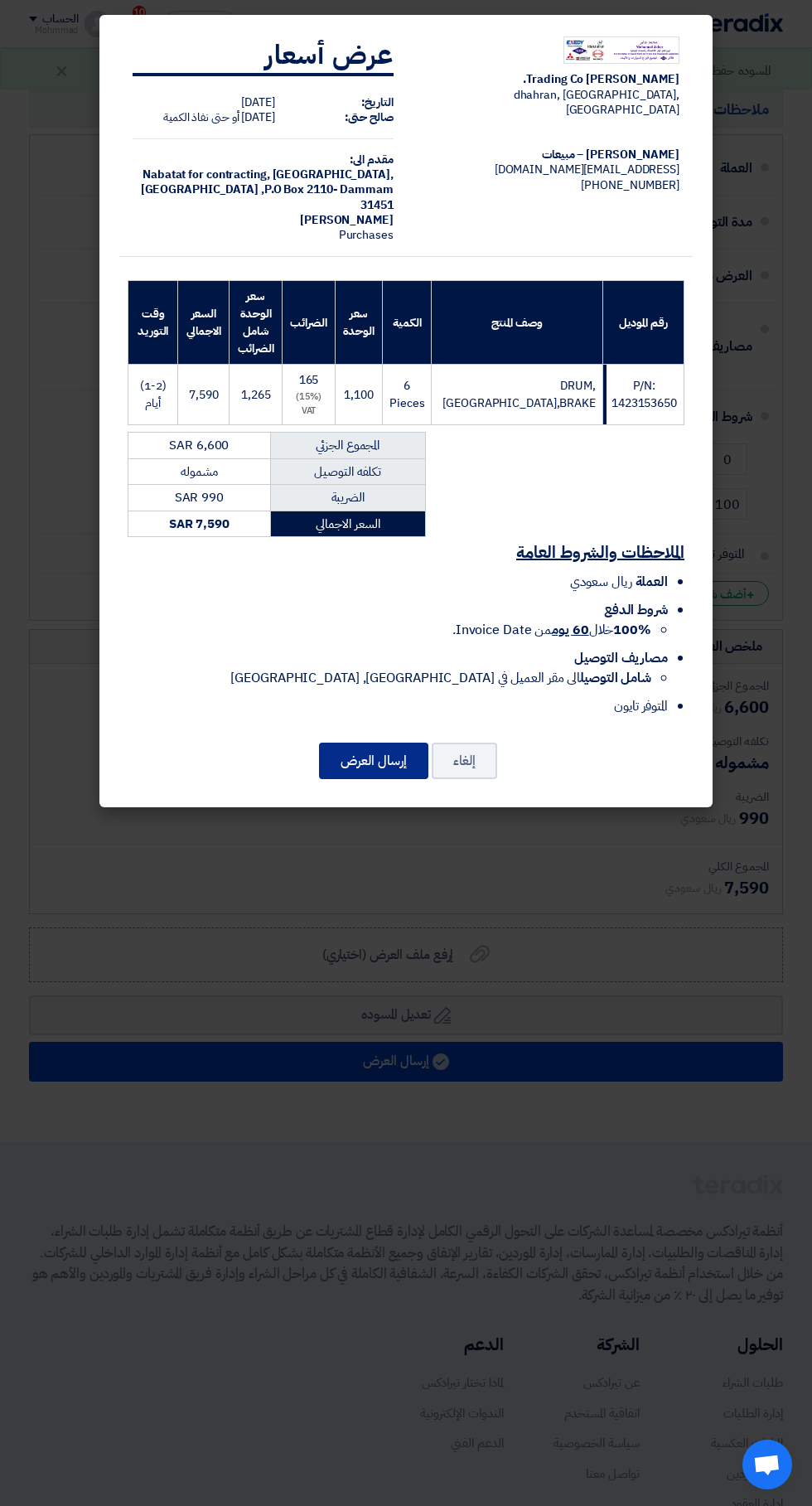
click at [372, 749] on button "إرسال العرض" at bounding box center [373, 761] width 110 height 37
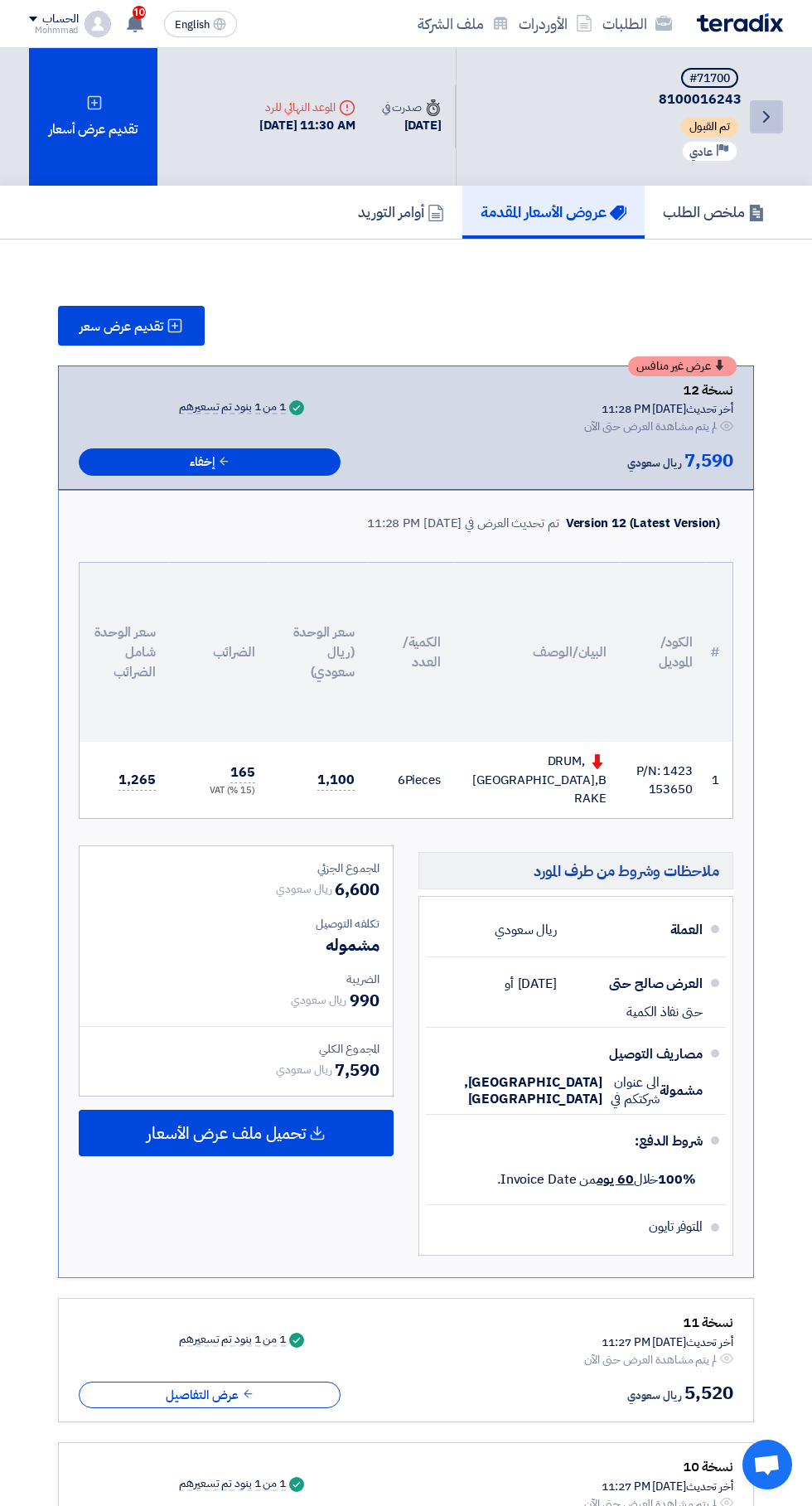
click at [766, 112] on use at bounding box center [766, 117] width 6 height 12
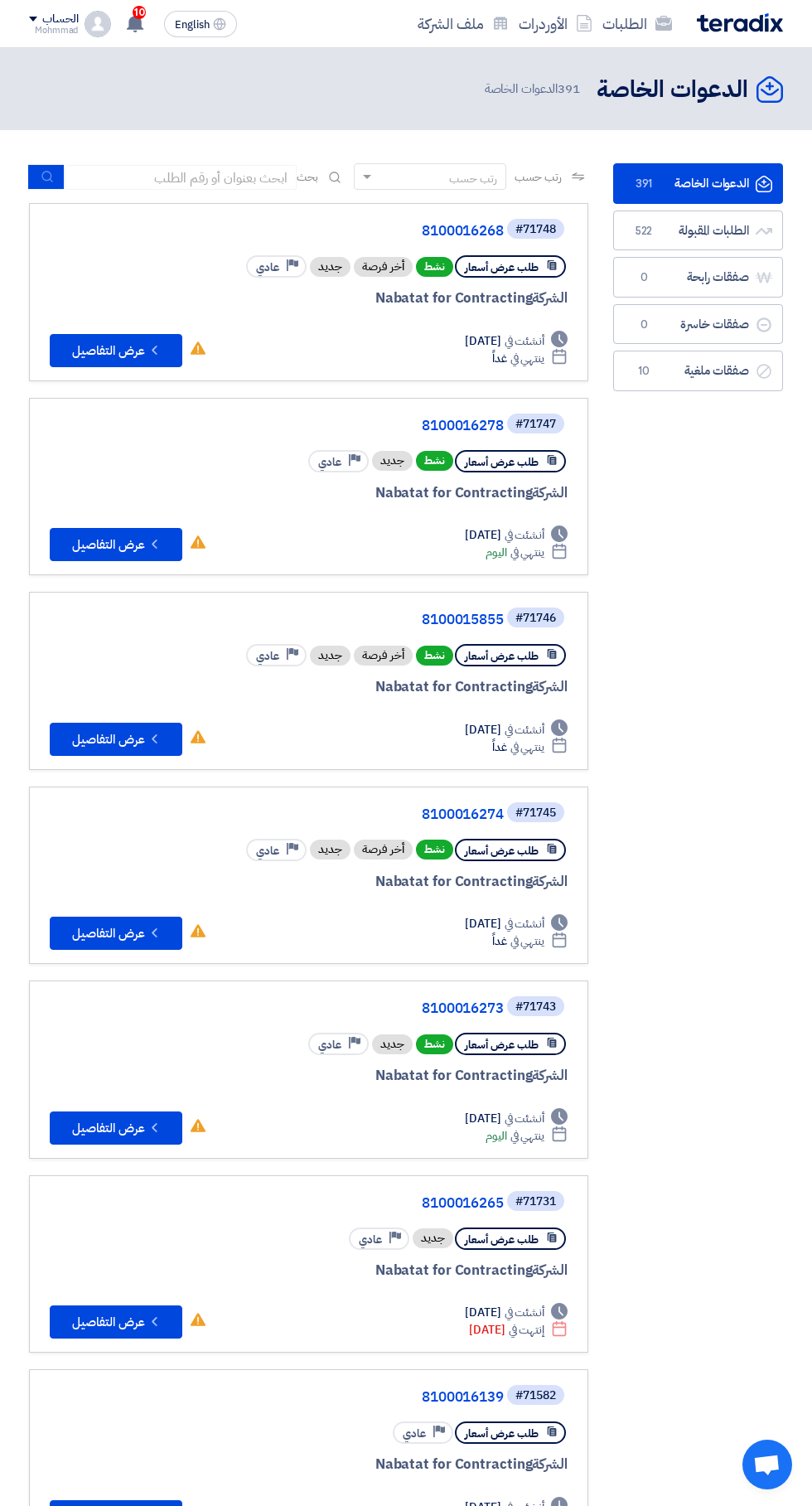
scroll to position [0, -3]
